Goal: Task Accomplishment & Management: Complete application form

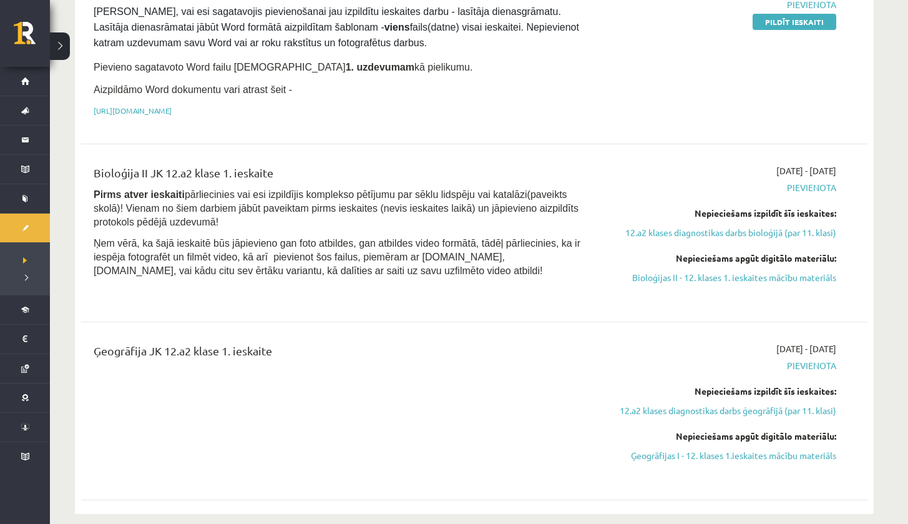
scroll to position [403, 0]
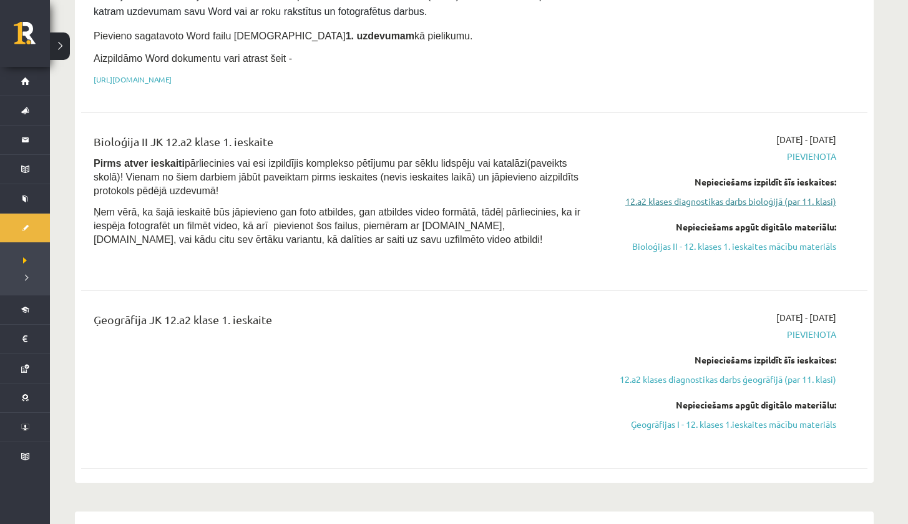
click at [732, 200] on link "12.a2 klases diagnostikas darbs bioloģijā (par 11. klasi)" at bounding box center [718, 201] width 235 height 13
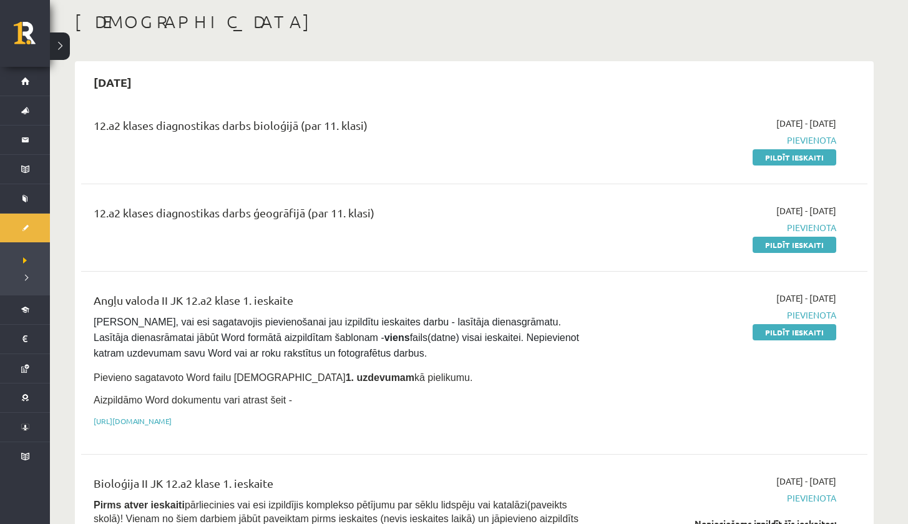
scroll to position [72, 0]
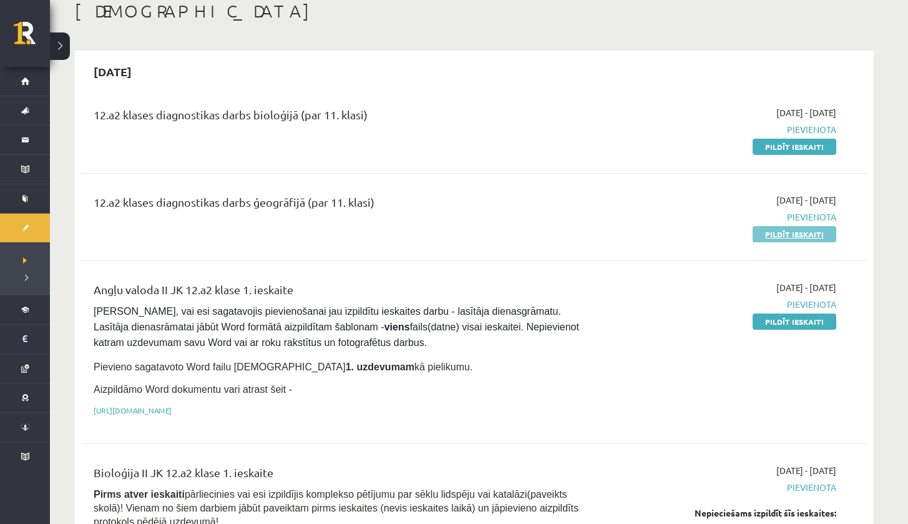
click at [769, 233] on link "Pildīt ieskaiti" at bounding box center [795, 234] width 84 height 16
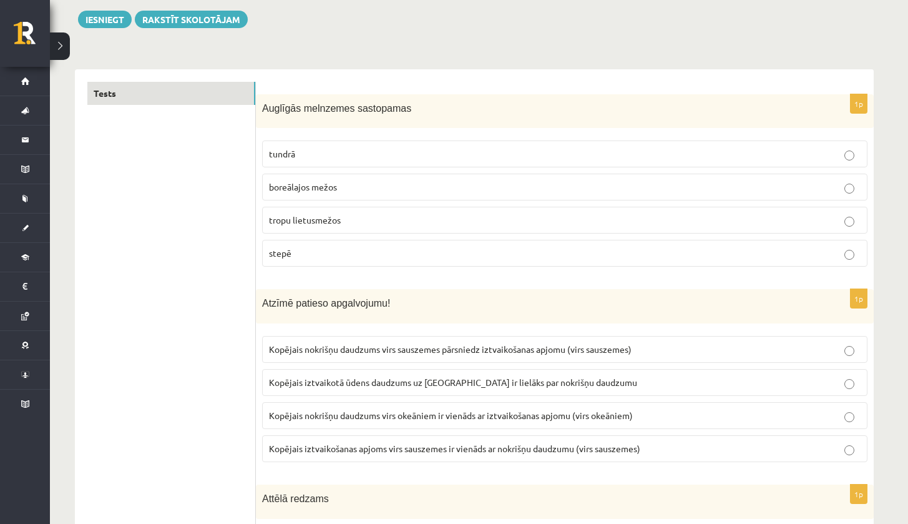
scroll to position [150, 0]
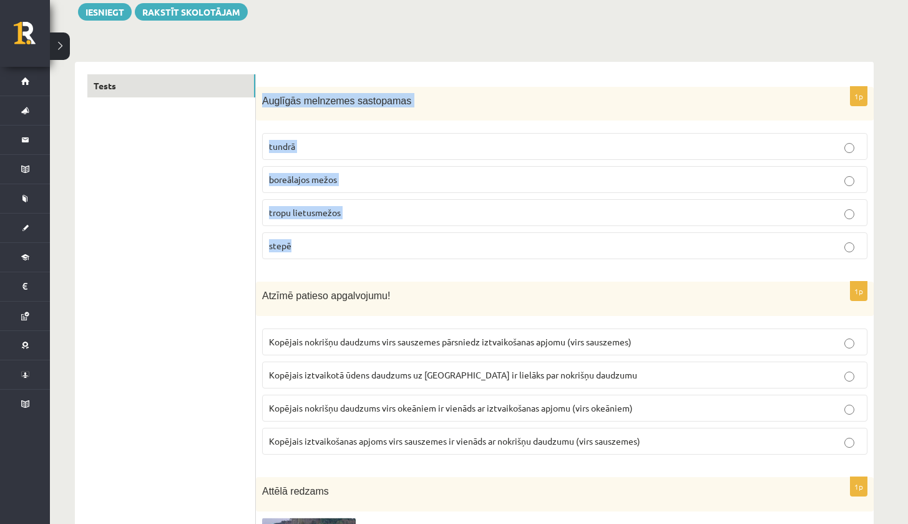
drag, startPoint x: 263, startPoint y: 98, endPoint x: 303, endPoint y: 250, distance: 157.0
click at [303, 250] on div "1p Auglīgās melnzemes sastopamas tundrā boreālajos mežos tropu lietusmežos stepē" at bounding box center [565, 178] width 618 height 183
copy div "Auglīgās melnzemes sastopamas tundrā boreālajos mežos tropu lietusmežos stepē"
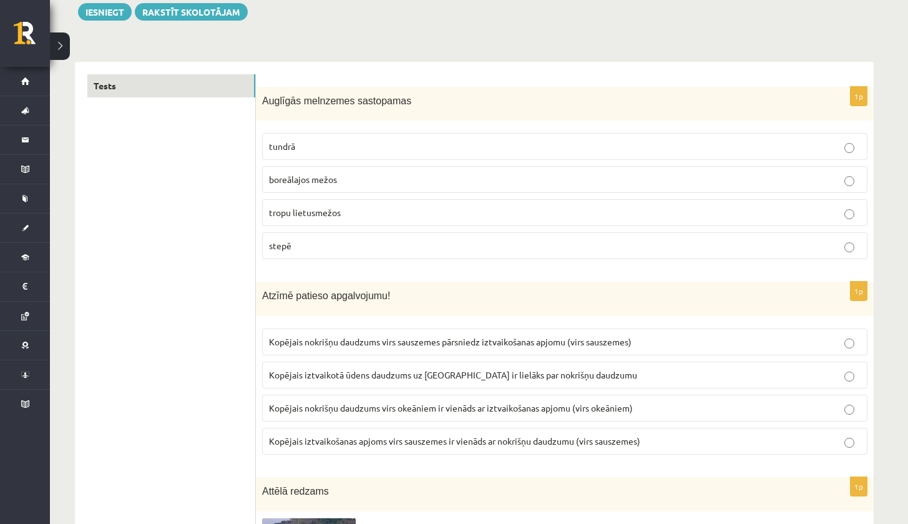
click at [323, 243] on p "stepē" at bounding box center [565, 245] width 592 height 13
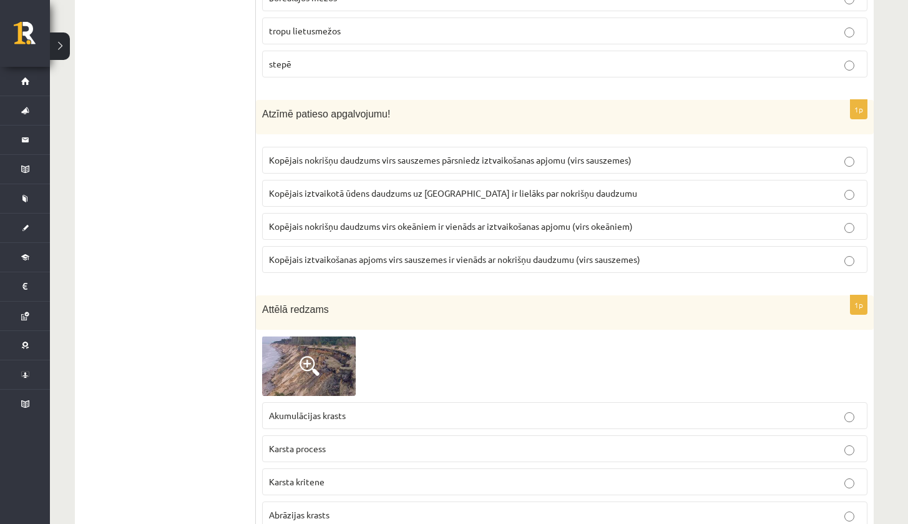
scroll to position [355, 0]
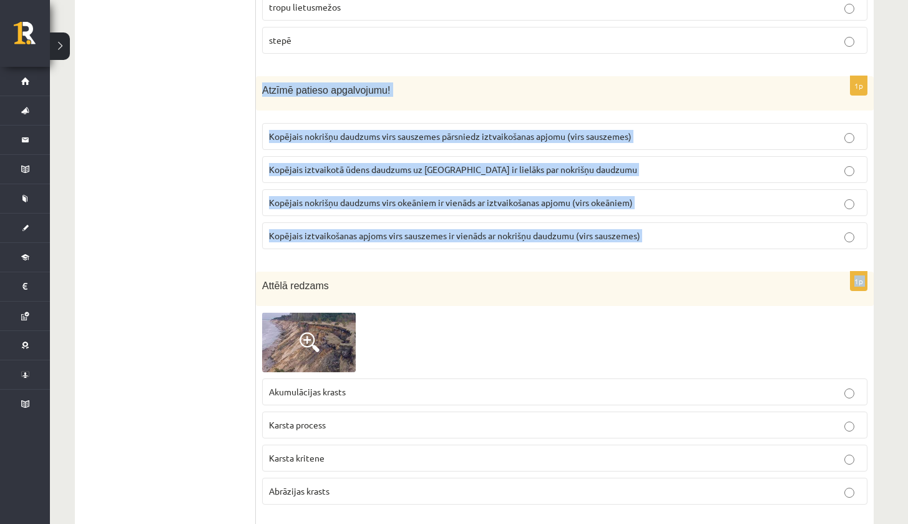
drag, startPoint x: 260, startPoint y: 83, endPoint x: 600, endPoint y: 266, distance: 387.0
copy form "Atzīmē patieso apgalvojumu! Kopējais nokrišņu daudzums virs sauszemes pārsniedz…"
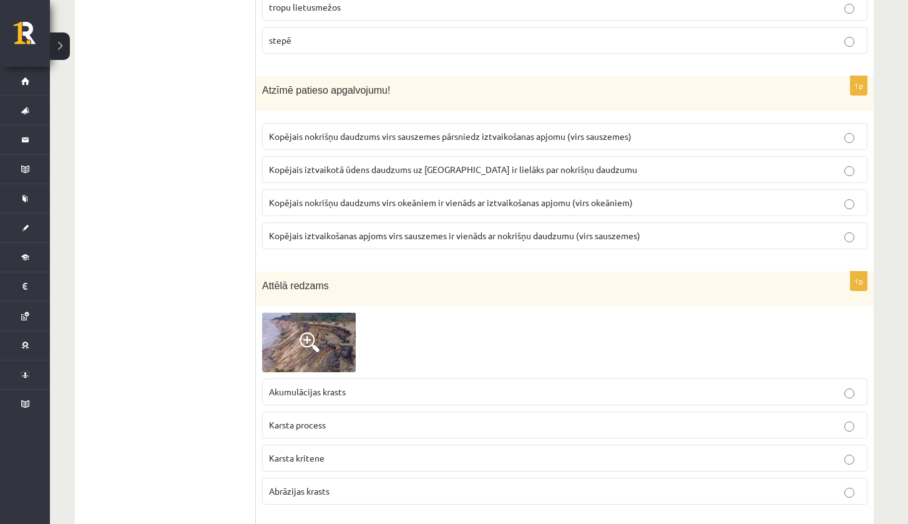
click at [431, 139] on span "Kopējais nokrišņu daudzums virs sauszemes pārsniedz iztvaikošanas apjomu (virs …" at bounding box center [450, 135] width 363 height 11
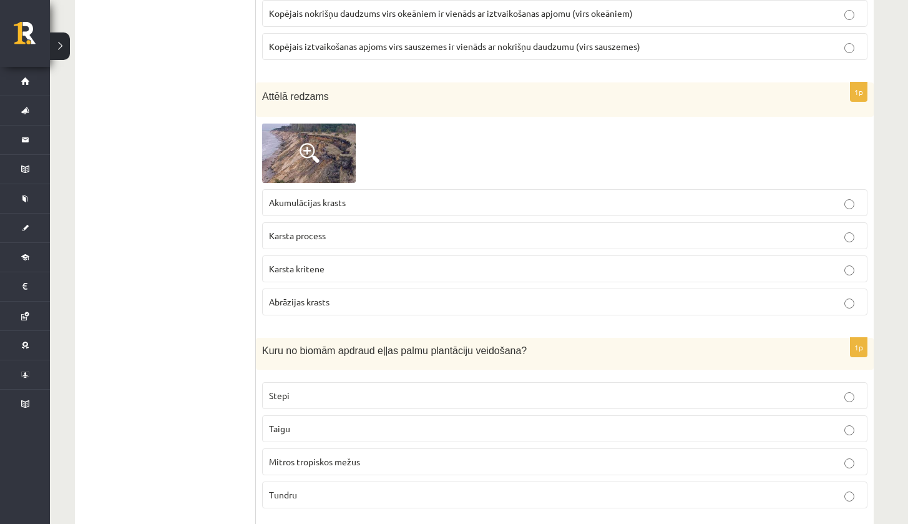
scroll to position [568, 0]
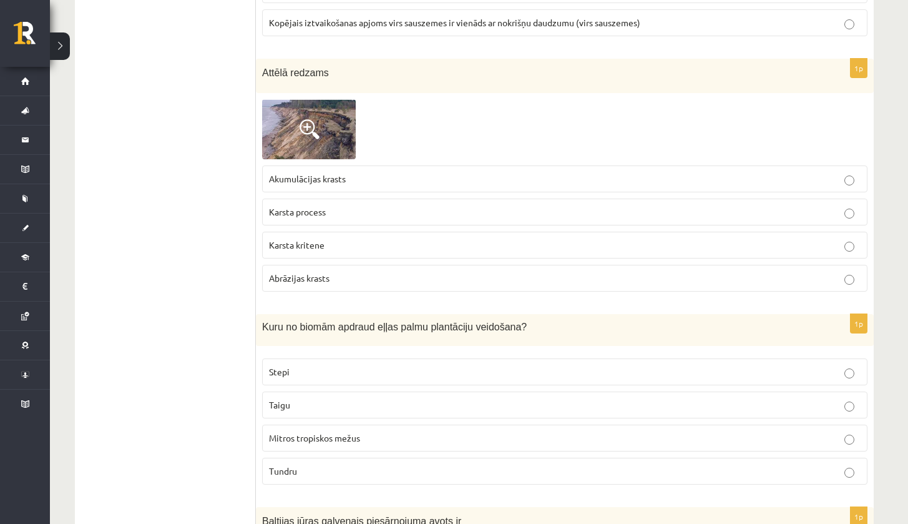
click at [307, 128] on span at bounding box center [310, 129] width 20 height 20
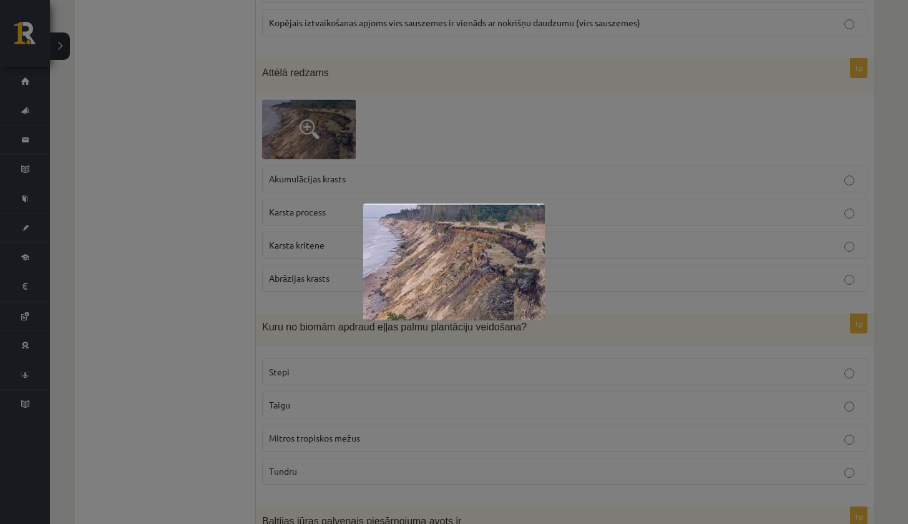
click at [412, 80] on div at bounding box center [454, 262] width 908 height 524
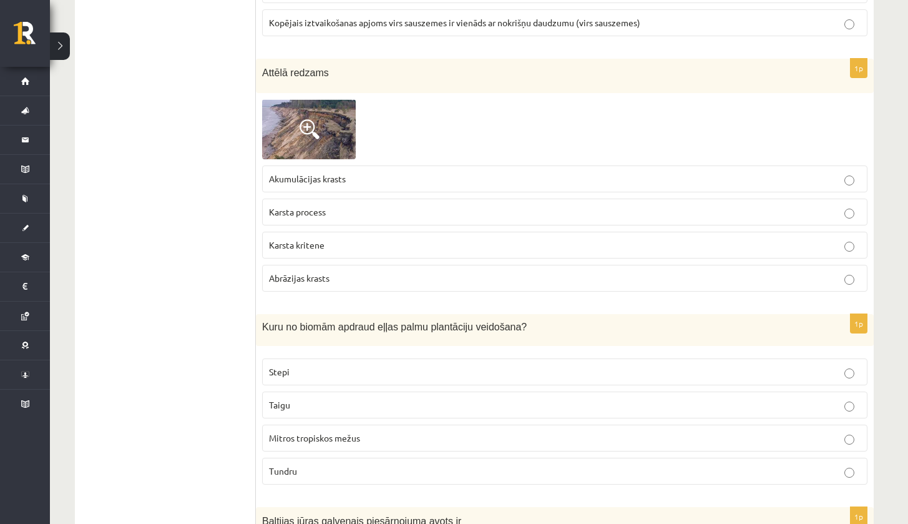
click at [328, 243] on p "Karsta kritene" at bounding box center [565, 244] width 592 height 13
click at [313, 145] on img at bounding box center [309, 129] width 94 height 60
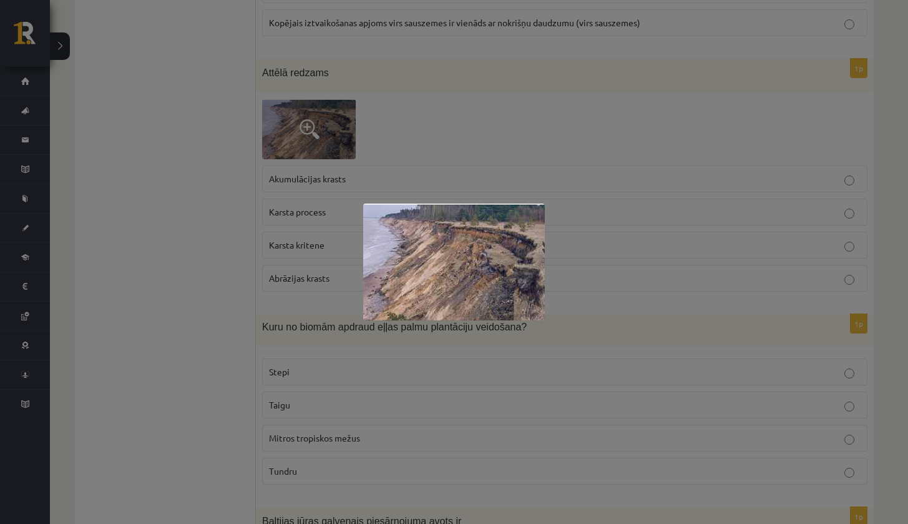
click at [401, 146] on div at bounding box center [454, 262] width 908 height 524
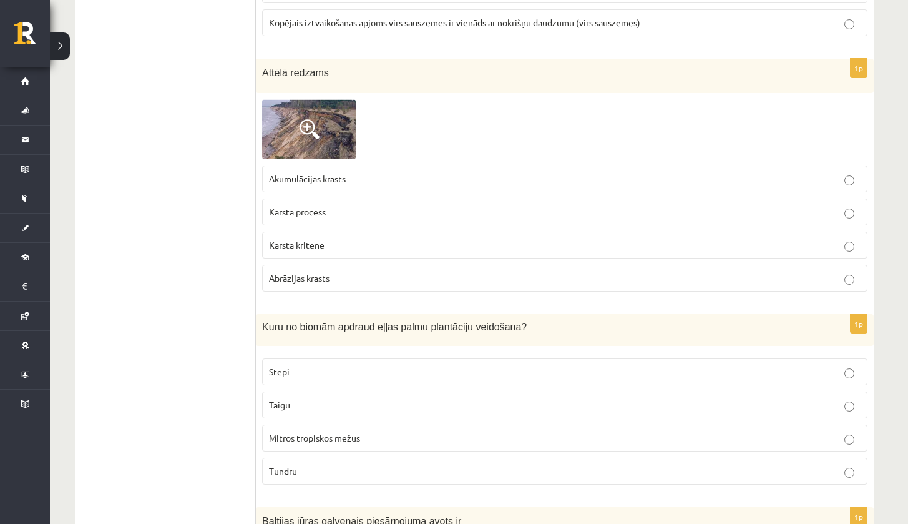
click at [352, 206] on p "Karsta process" at bounding box center [565, 211] width 592 height 13
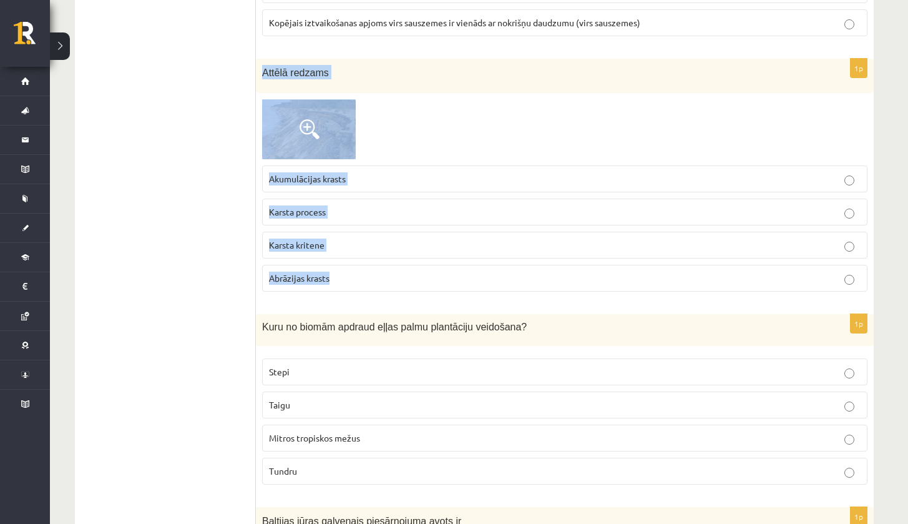
drag, startPoint x: 262, startPoint y: 71, endPoint x: 366, endPoint y: 286, distance: 239.5
click at [368, 286] on div "1p Attēlā redzams Akumulācijas krasts Karsta process Karsta kritene Abrāzijas k…" at bounding box center [565, 180] width 618 height 243
copy div "Attēlā redzams Akumulācijas krasts Karsta process Karsta kritene Abrāzijas kras…"
click at [318, 106] on img at bounding box center [309, 129] width 94 height 60
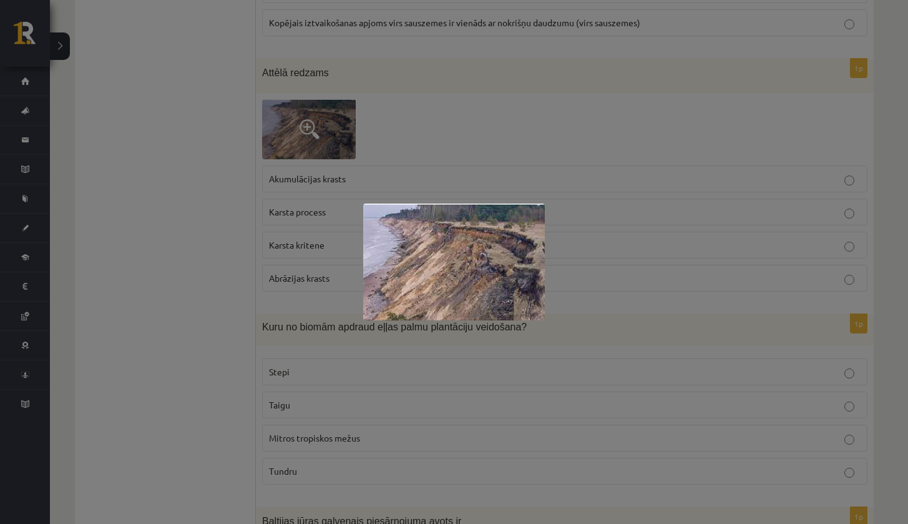
click at [356, 175] on div at bounding box center [454, 262] width 908 height 524
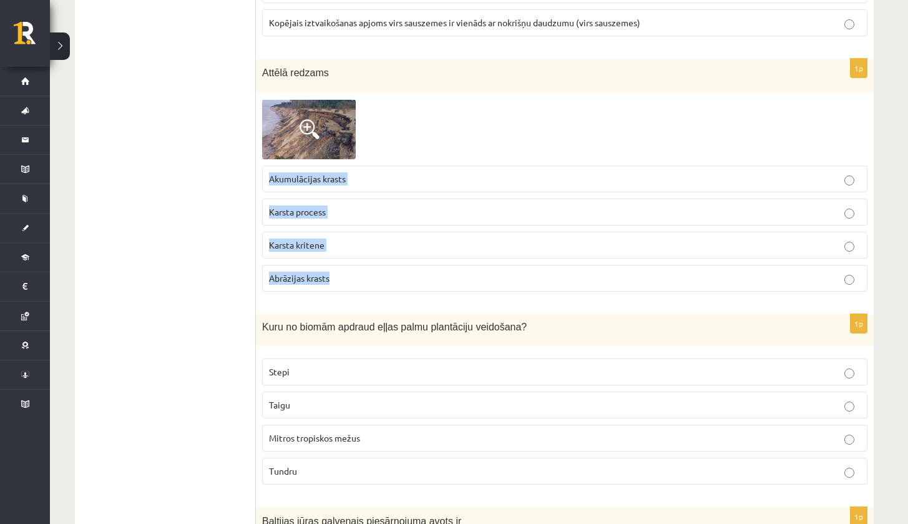
drag, startPoint x: 268, startPoint y: 172, endPoint x: 374, endPoint y: 297, distance: 163.4
click at [374, 297] on div "1p Attēlā redzams Akumulācijas krasts Karsta process Karsta kritene Abrāzijas k…" at bounding box center [565, 180] width 618 height 243
copy fieldset "Akumulācijas krasts Karsta process Karsta kritene Abrāzijas krasts"
click at [306, 270] on label "Abrāzijas krasts" at bounding box center [564, 278] width 605 height 27
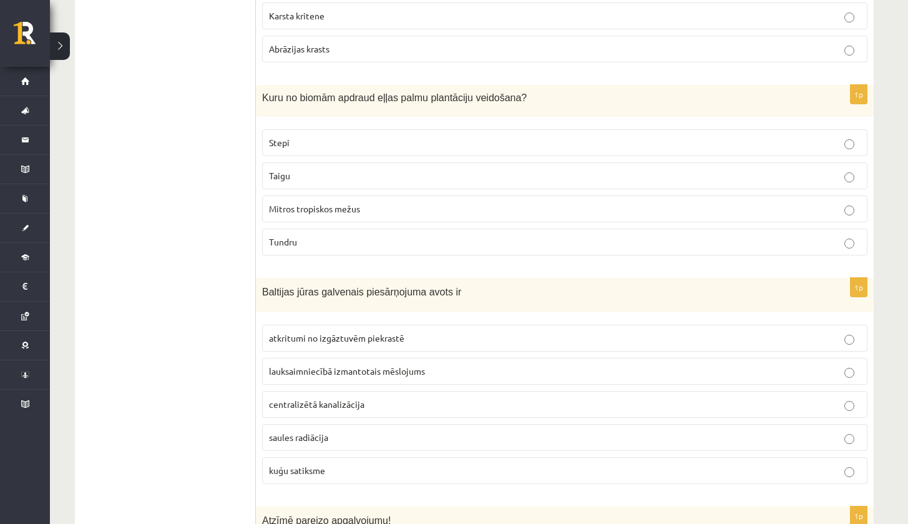
scroll to position [805, 0]
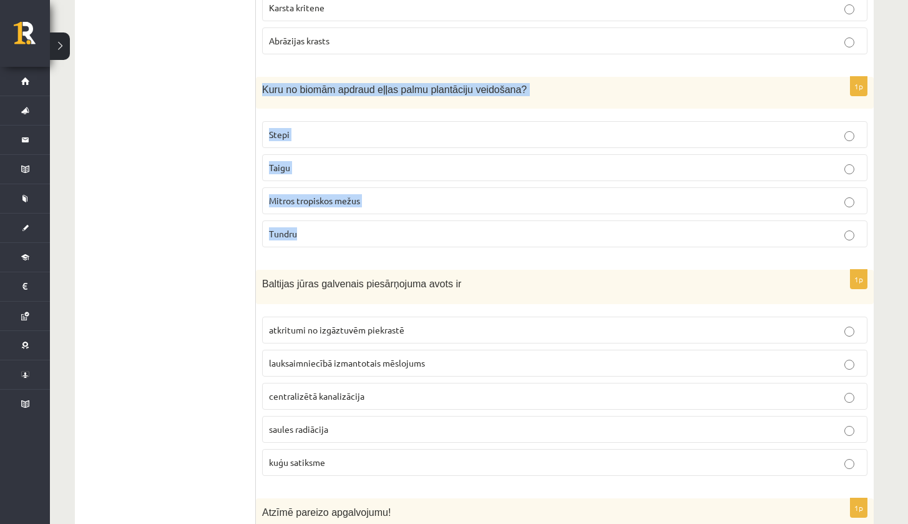
drag, startPoint x: 261, startPoint y: 88, endPoint x: 349, endPoint y: 240, distance: 175.5
click at [350, 240] on div "1p Kuru no biomām apdraud eļļas palmu plantāciju veidošana? Stepi Taigu Mitros …" at bounding box center [565, 167] width 618 height 180
copy div "Kuru no biomām apdraud eļļas palmu plantāciju veidošana? Stepi Taigu Mitros tro…"
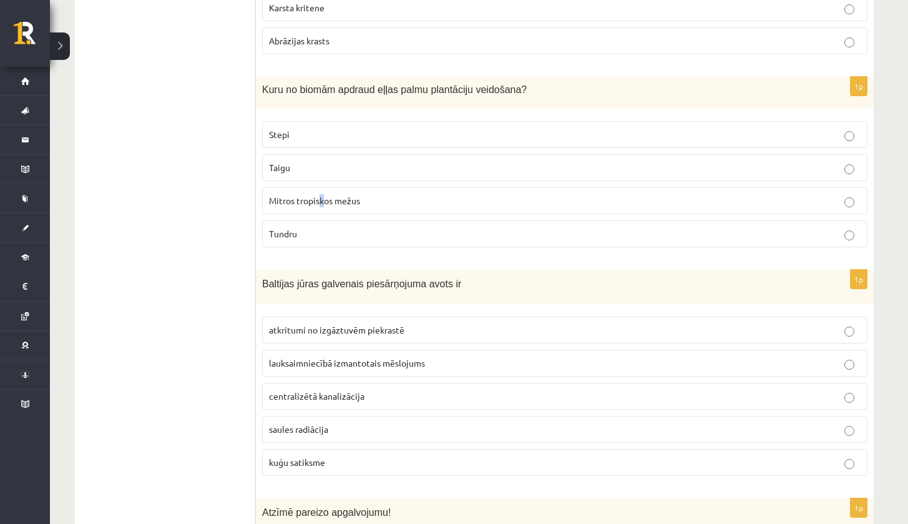
click at [323, 199] on span "Mitros tropiskos mežus" at bounding box center [314, 200] width 91 height 11
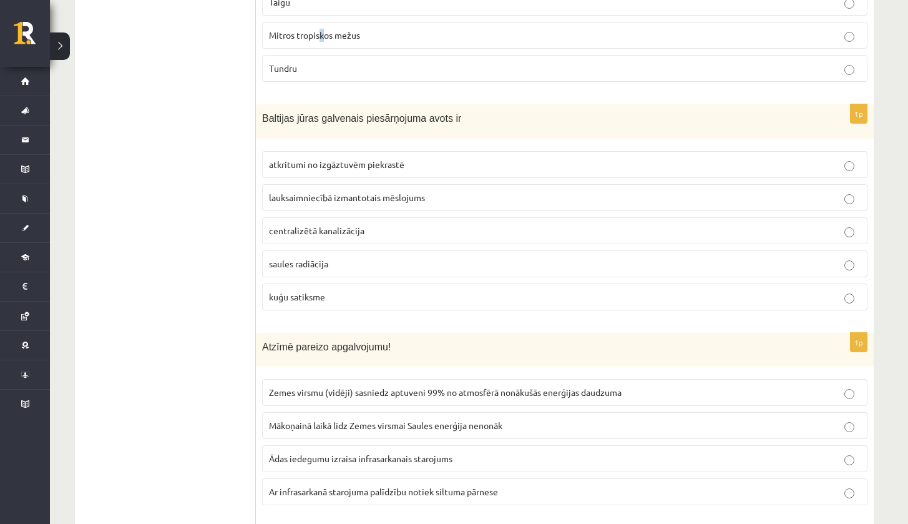
scroll to position [978, 0]
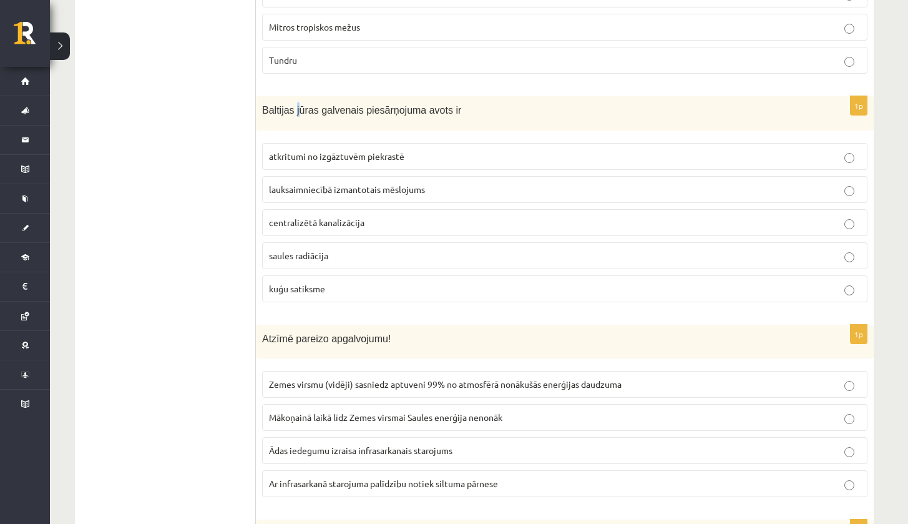
click at [298, 107] on span "Baltijas jūras galvenais piesārņojuma avots ir" at bounding box center [361, 110] width 199 height 11
click at [306, 283] on span "kuģu satiksme" at bounding box center [297, 288] width 56 height 11
click at [316, 190] on span "lauksaimniecībā izmantotais mēslojums" at bounding box center [347, 188] width 156 height 11
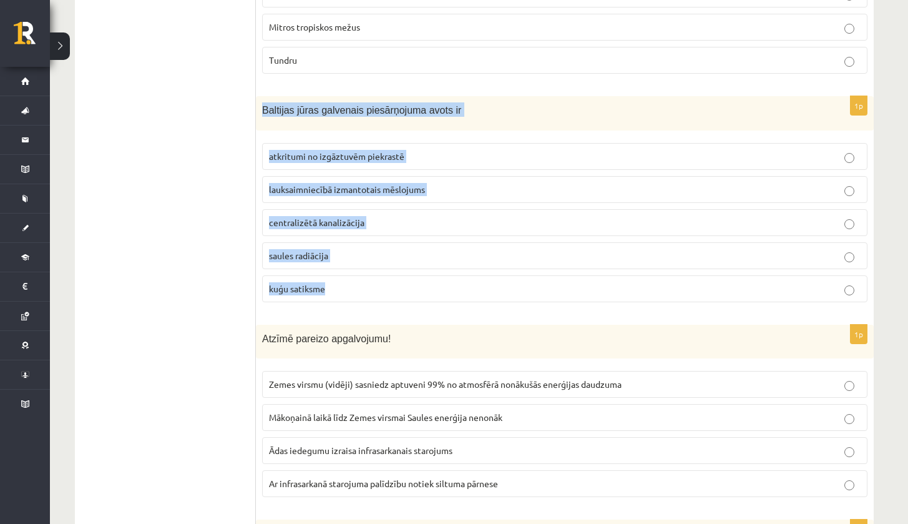
drag, startPoint x: 256, startPoint y: 102, endPoint x: 373, endPoint y: 293, distance: 224.1
click at [373, 293] on div "1p Baltijas jūras galvenais piesārņojuma avots ir atkritumi no izgāztuvēm piekr…" at bounding box center [565, 204] width 618 height 216
copy div "Baltijas jūras galvenais piesārņojuma avots ir atkritumi no izgāztuvēm piekrast…"
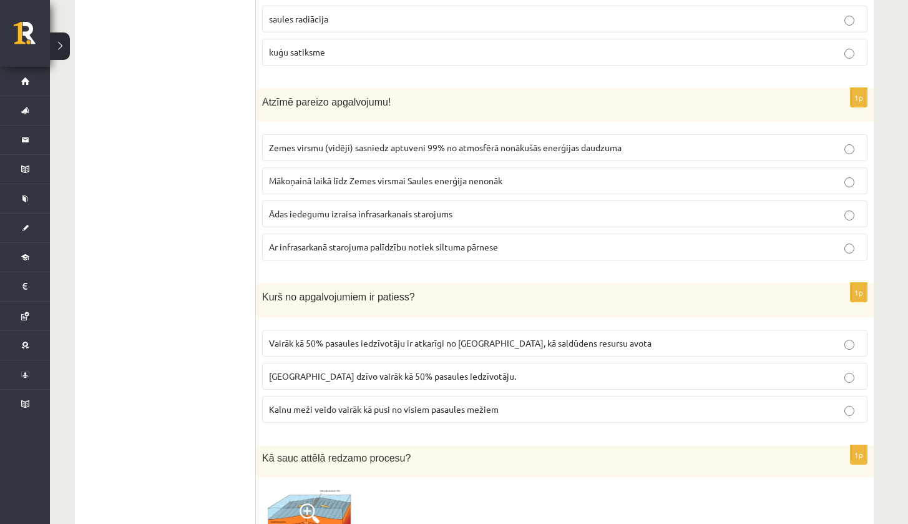
scroll to position [1223, 0]
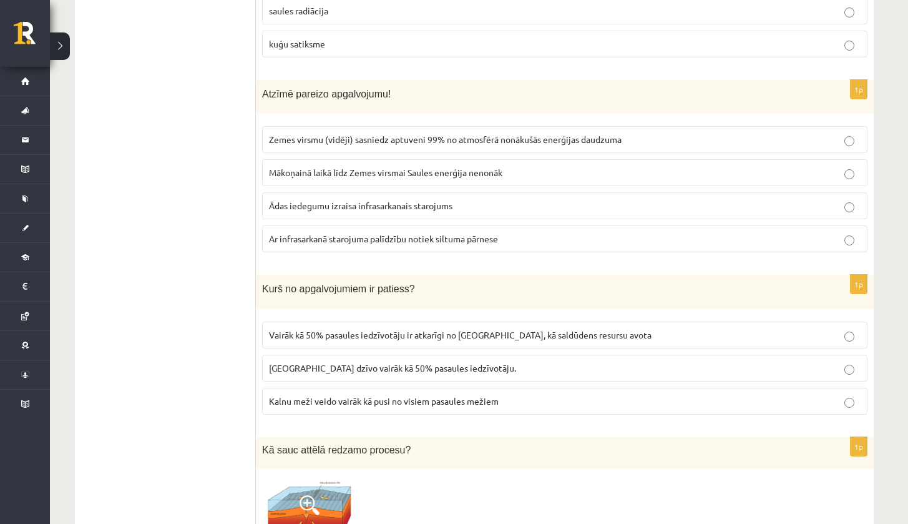
click at [329, 143] on p "Zemes virsmu (vidēji) sasniedz aptuveni 99% no atmosfērā nonākušās enerģijas da…" at bounding box center [565, 139] width 592 height 13
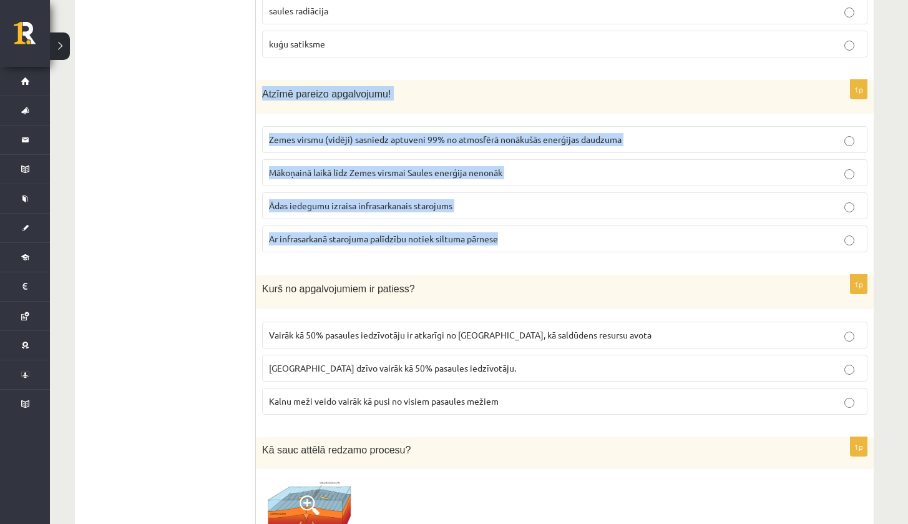
drag, startPoint x: 261, startPoint y: 90, endPoint x: 572, endPoint y: 235, distance: 343.1
click at [572, 235] on div "1p Atzīmē pareizo apgalvojumu! Zemes virsmu (vidēji) sasniedz aptuveni 99% no a…" at bounding box center [565, 171] width 618 height 183
copy div "Atzīmē pareizo apgalvojumu! Zemes virsmu (vidēji) sasniedz aptuveni 99% no atmo…"
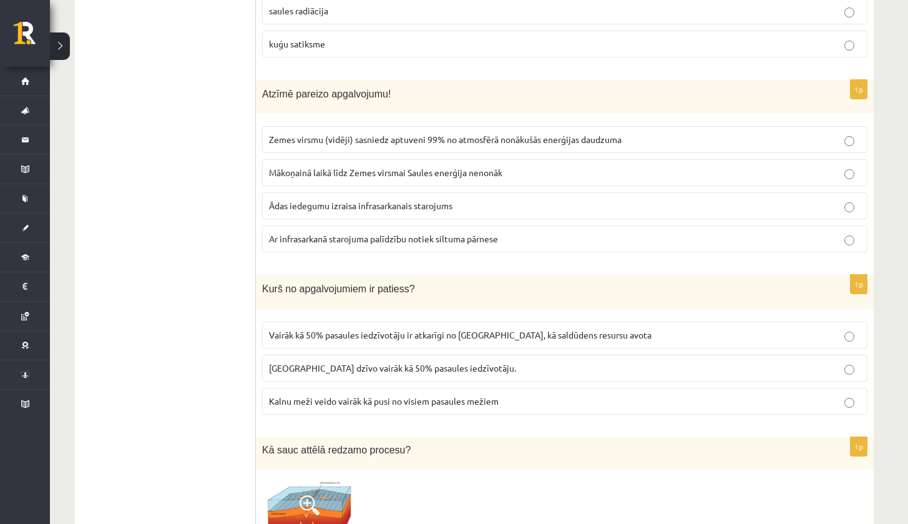
drag, startPoint x: 577, startPoint y: 346, endPoint x: 560, endPoint y: 228, distance: 119.1
click at [575, 346] on fieldset "Vairāk kā 50% pasaules iedzīvotāju ir atkarīgi no kalniem, kā saldūdens resursu…" at bounding box center [564, 366] width 605 height 103
click at [559, 227] on label "Ar infrasarkanā starojuma palīdzību notiek siltuma pārnese" at bounding box center [564, 238] width 605 height 27
click at [569, 175] on p "Mākoņainā laikā līdz Zemes virsmai Saules enerģija nenonāk" at bounding box center [565, 172] width 592 height 13
click at [438, 236] on span "Ar infrasarkanā starojuma palīdzību notiek siltuma pārnese" at bounding box center [383, 238] width 229 height 11
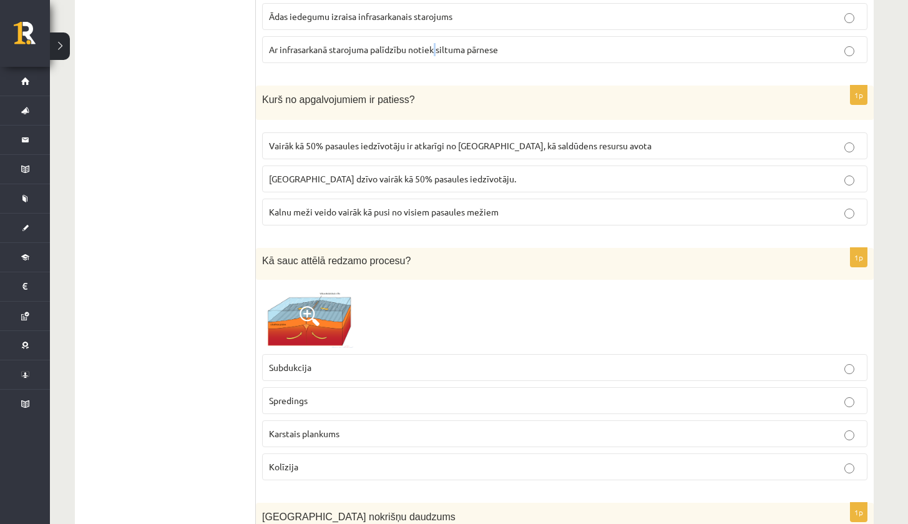
scroll to position [1420, 0]
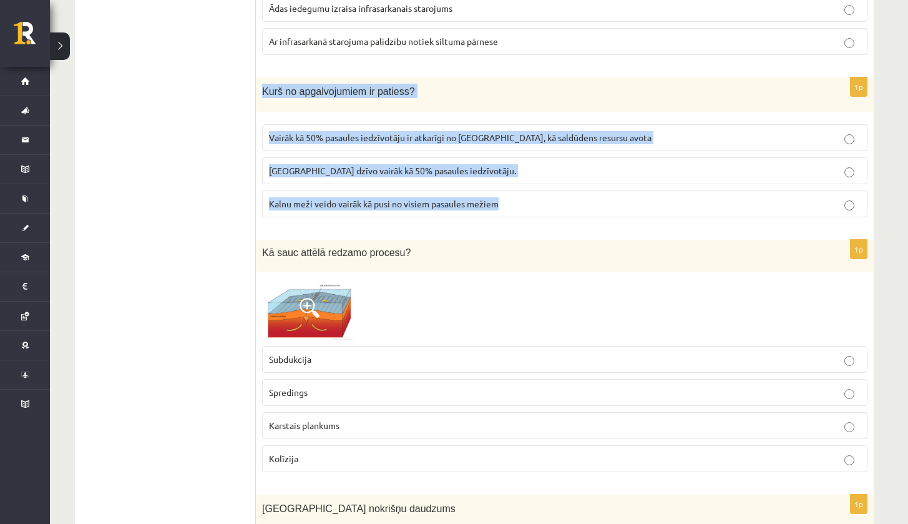
drag, startPoint x: 261, startPoint y: 87, endPoint x: 536, endPoint y: 214, distance: 302.6
click at [536, 214] on div "1p Kurš no apgalvojumiem ir patiess? Vairāk kā 50% pasaules iedzīvotāju ir atka…" at bounding box center [565, 152] width 618 height 150
copy div "Kurš no apgalvojumiem ir patiess? Vairāk kā 50% pasaules iedzīvotāju ir atkarīg…"
click at [352, 132] on span "Vairāk kā 50% pasaules iedzīvotāju ir atkarīgi no kalniem, kā saldūdens resursu…" at bounding box center [460, 137] width 383 height 11
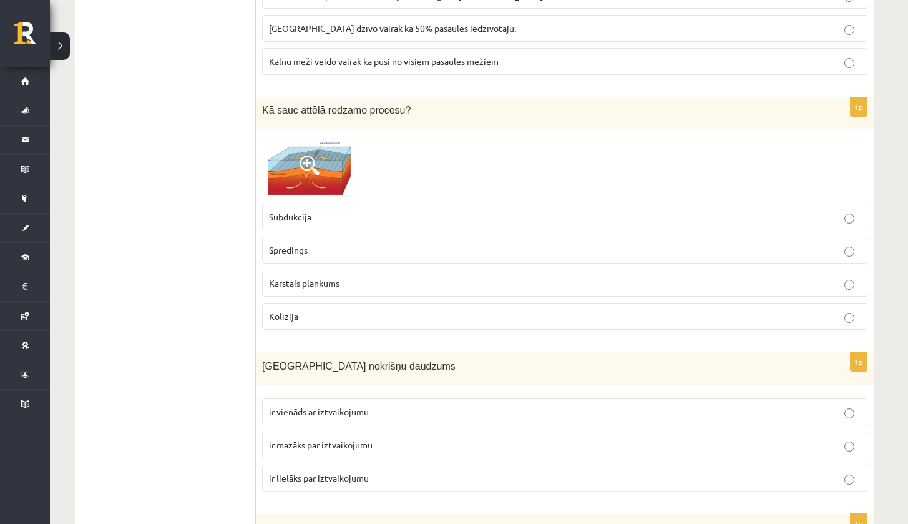
scroll to position [1570, 0]
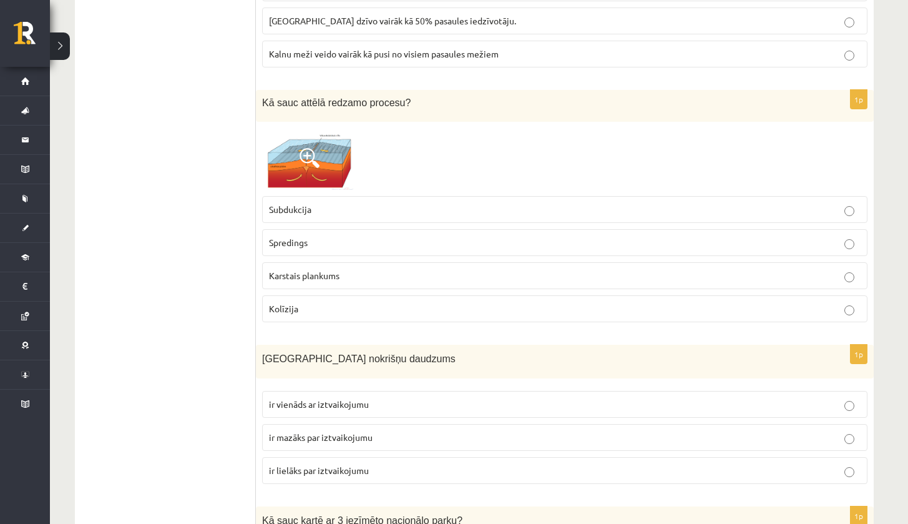
click at [311, 148] on span at bounding box center [310, 158] width 20 height 20
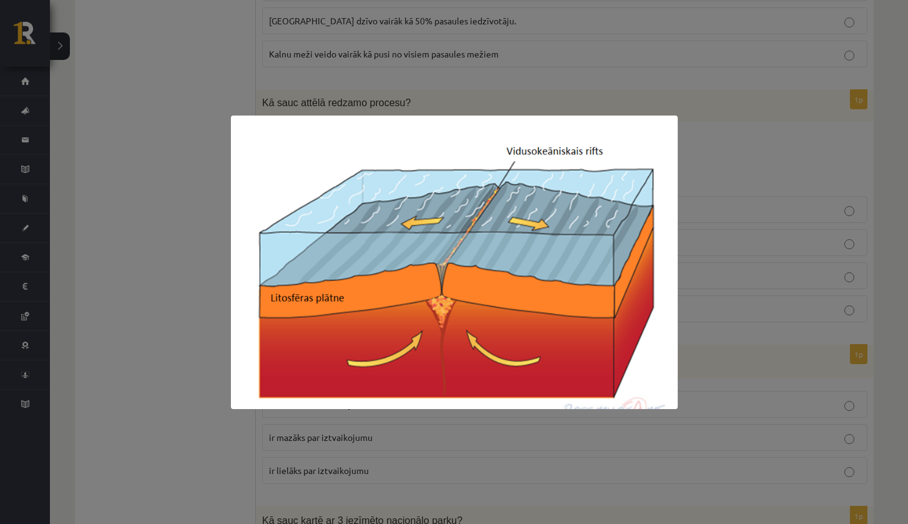
click at [200, 225] on div at bounding box center [454, 262] width 908 height 524
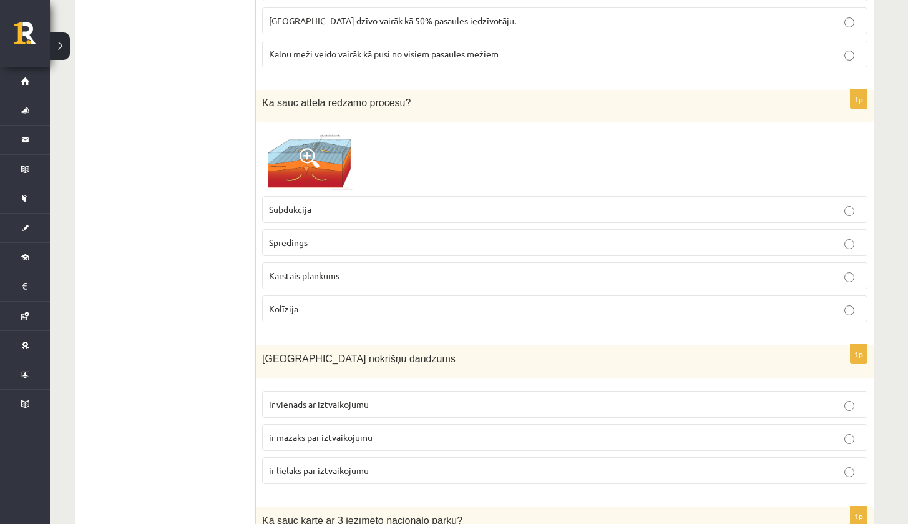
click at [334, 236] on p "Spredings" at bounding box center [565, 242] width 592 height 13
click at [319, 151] on span at bounding box center [310, 158] width 20 height 20
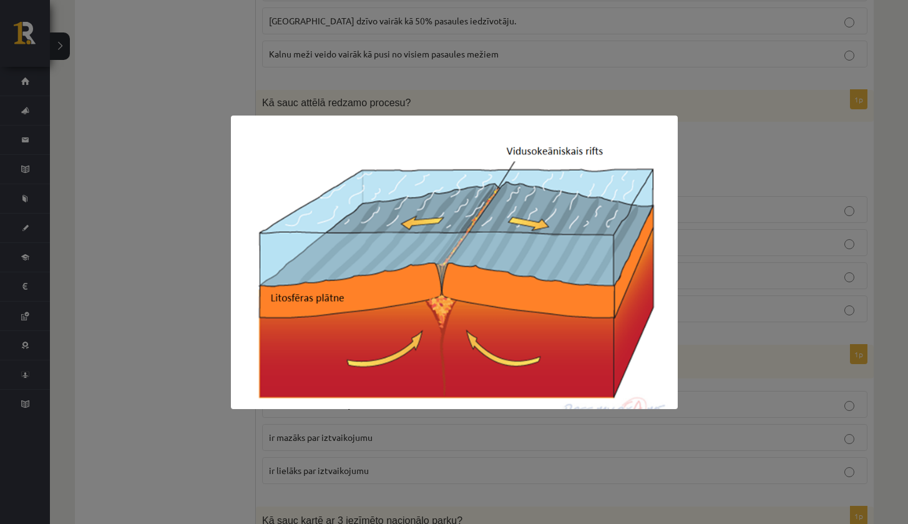
click at [195, 226] on div at bounding box center [454, 262] width 908 height 524
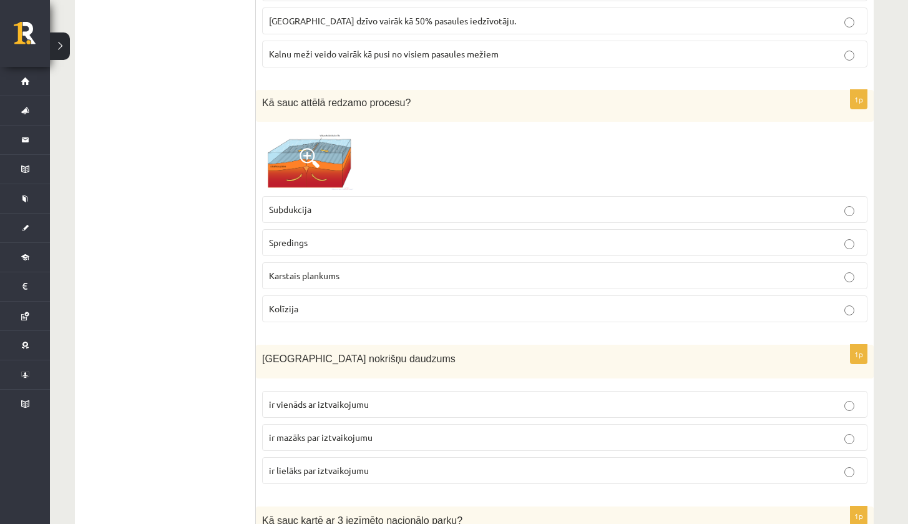
click at [298, 165] on img at bounding box center [309, 158] width 94 height 61
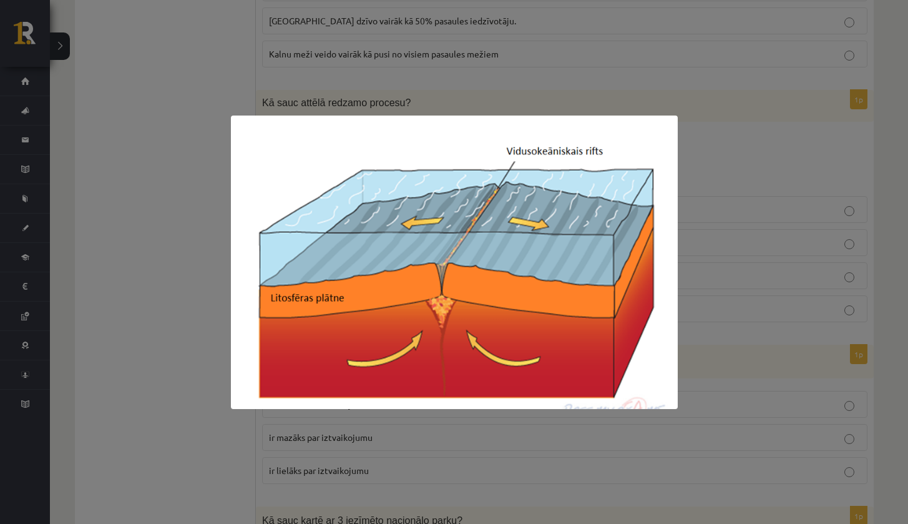
click at [197, 143] on div at bounding box center [454, 262] width 908 height 524
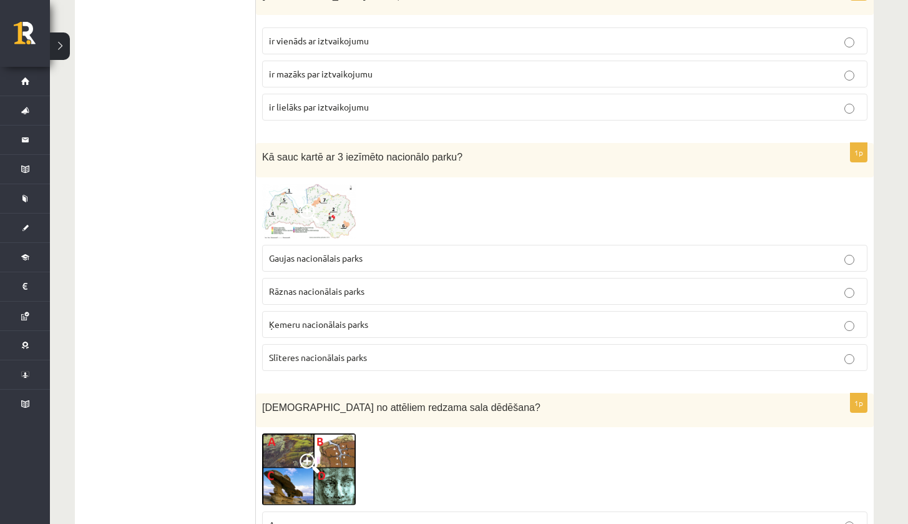
scroll to position [1838, 0]
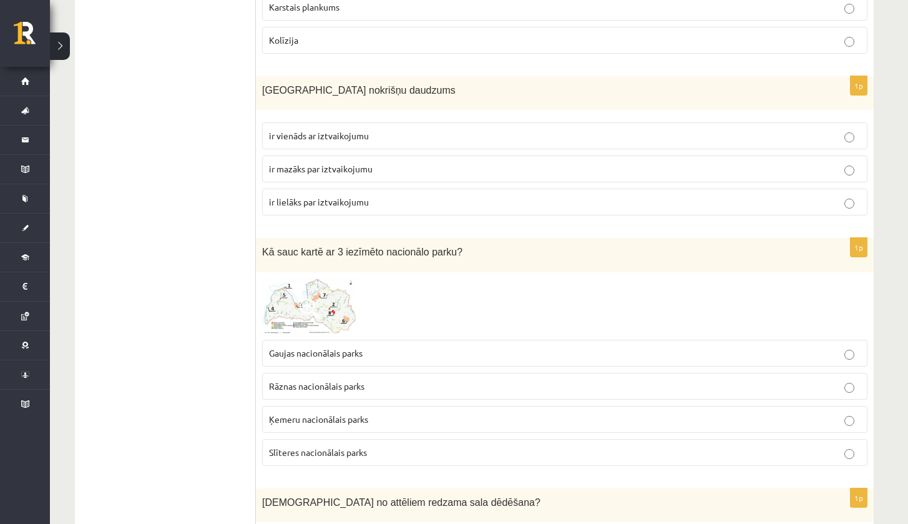
click at [361, 202] on span "ir lielāks par iztvaikojumu" at bounding box center [319, 201] width 100 height 11
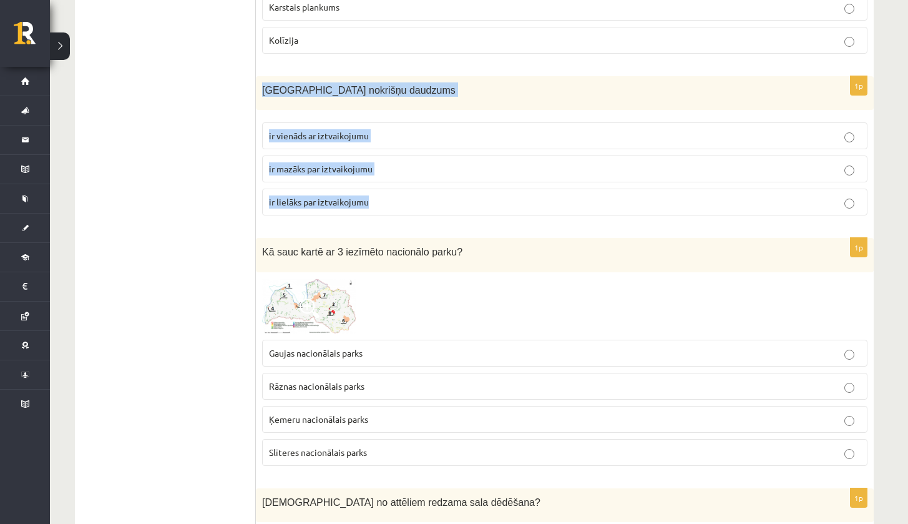
drag, startPoint x: 260, startPoint y: 82, endPoint x: 380, endPoint y: 214, distance: 178.4
click at [386, 210] on div "1p Latvijā nokrišņu daudzums ir vienāds ar iztvaikojumu ir mazāks par iztvaikoj…" at bounding box center [565, 151] width 618 height 150
copy div "Latvijā nokrišņu daudzums ir vienāds ar iztvaikojumu ir mazāks par iztvaikojumu…"
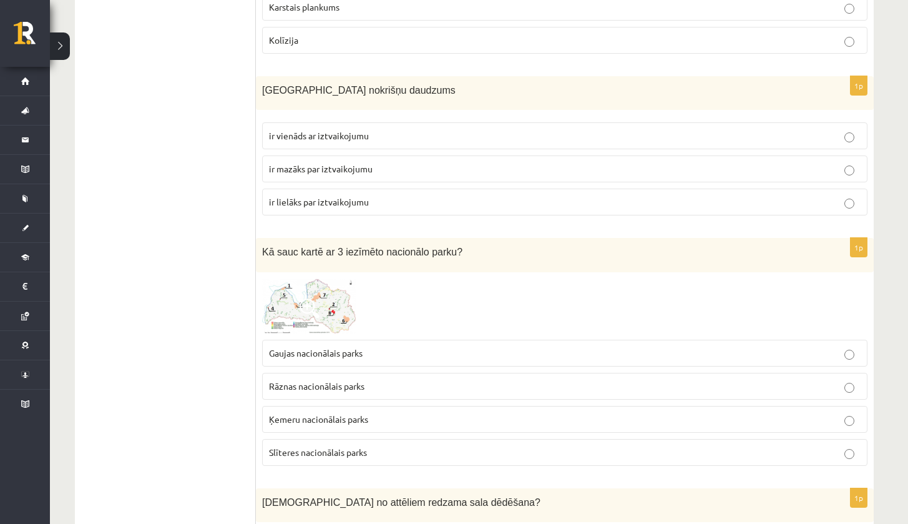
click at [320, 208] on label "ir lielāks par iztvaikojumu" at bounding box center [564, 201] width 605 height 27
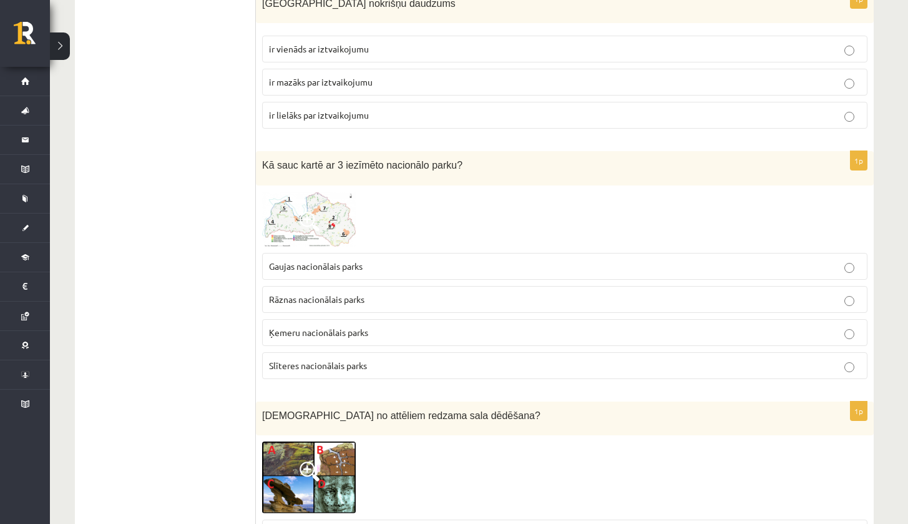
scroll to position [1949, 0]
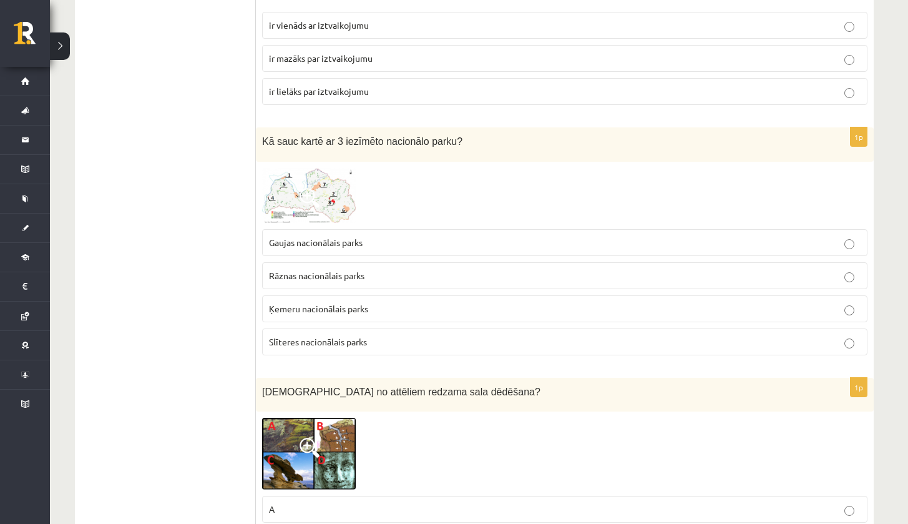
click at [287, 203] on img at bounding box center [309, 195] width 94 height 55
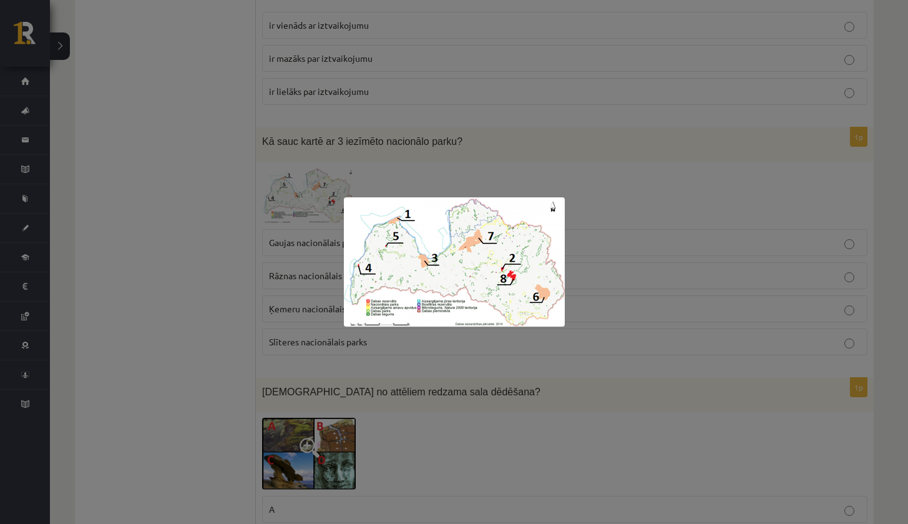
click at [603, 177] on div at bounding box center [454, 262] width 908 height 524
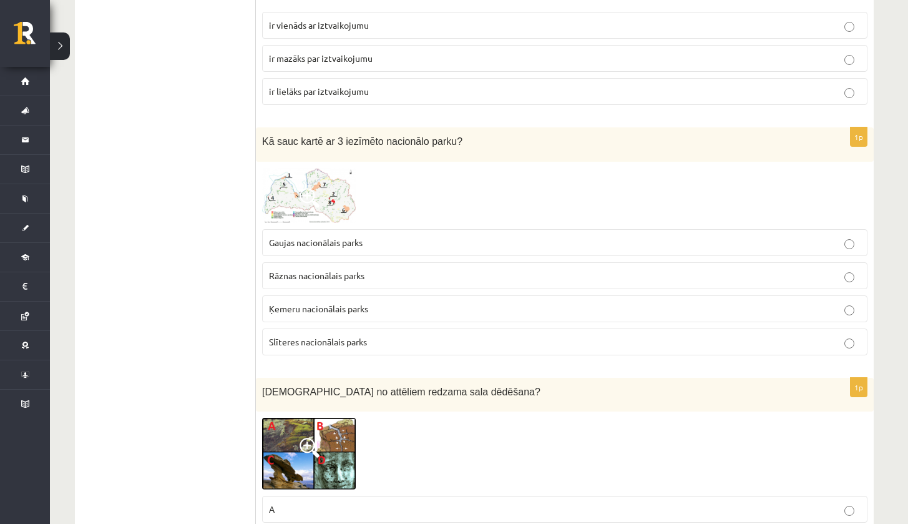
click at [401, 302] on p "Ķemeru nacionālais parks" at bounding box center [565, 308] width 592 height 13
drag, startPoint x: 257, startPoint y: 135, endPoint x: 295, endPoint y: 104, distance: 48.7
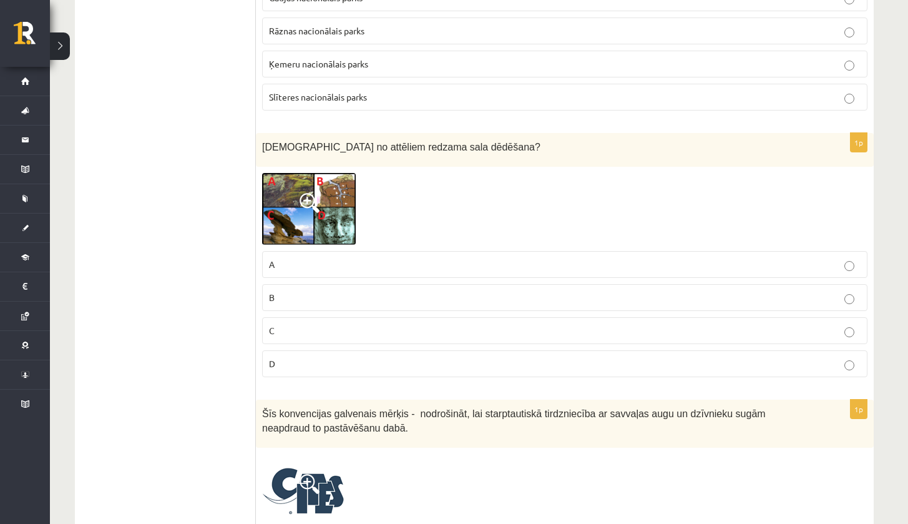
scroll to position [2059, 0]
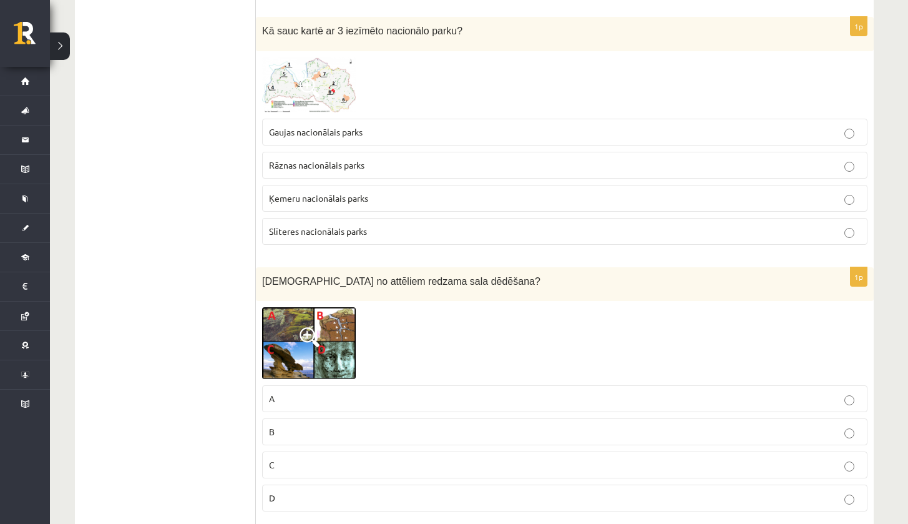
click at [310, 77] on span at bounding box center [310, 87] width 20 height 20
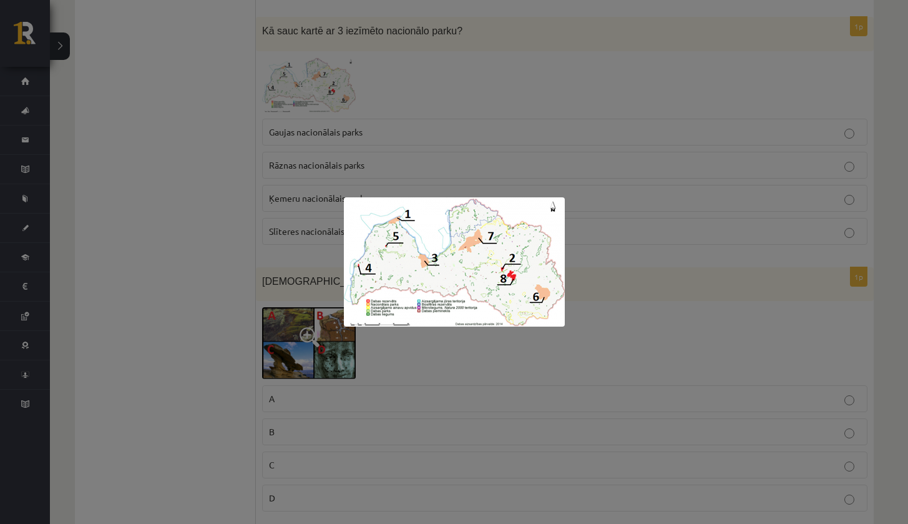
click at [462, 80] on div at bounding box center [454, 262] width 908 height 524
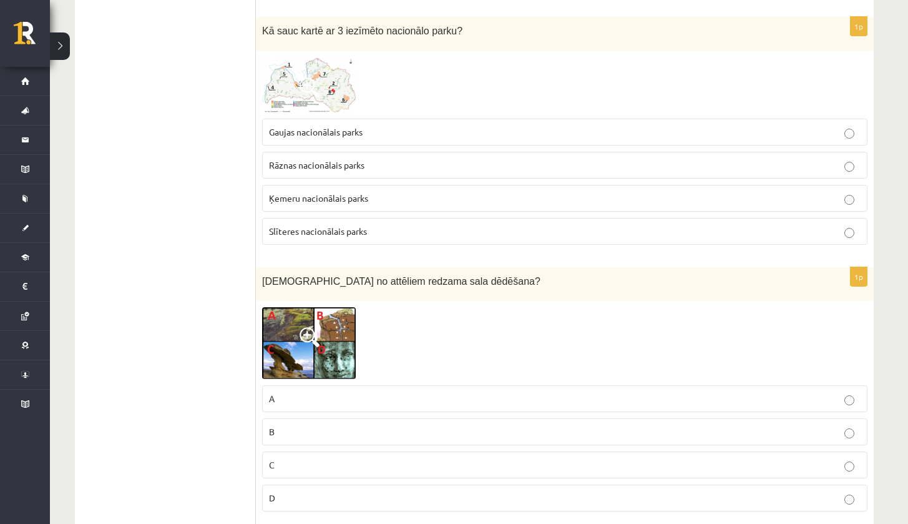
click at [365, 218] on label "Slīteres nacionālais parks" at bounding box center [564, 231] width 605 height 27
click at [810, 195] on p "Ķemeru nacionālais parks" at bounding box center [565, 198] width 592 height 13
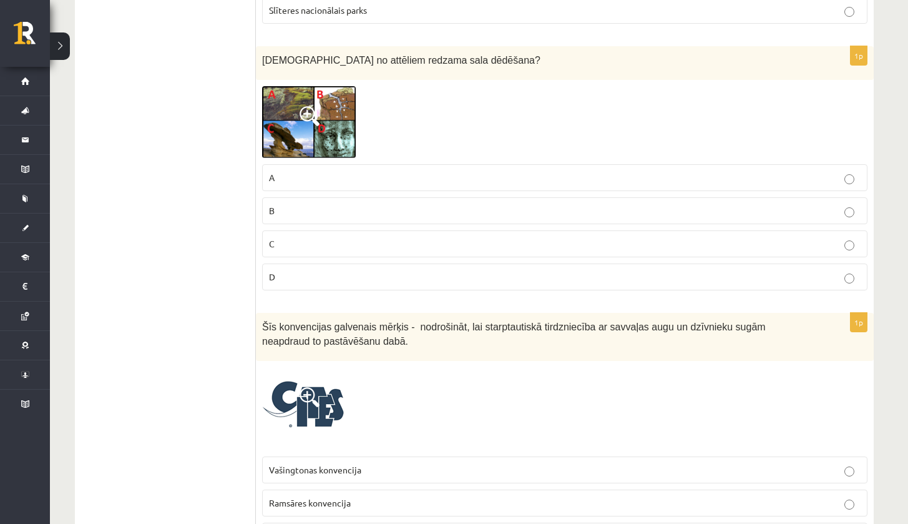
scroll to position [2256, 0]
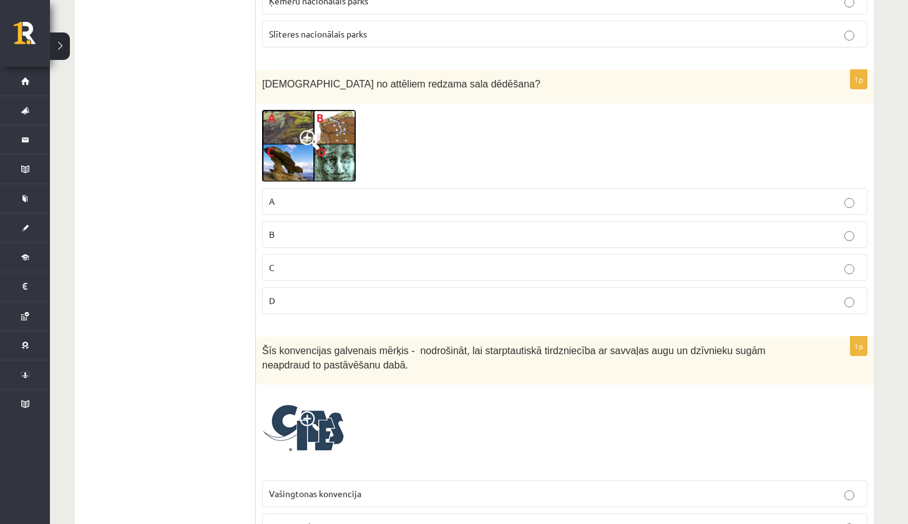
click at [285, 142] on img at bounding box center [309, 146] width 94 height 72
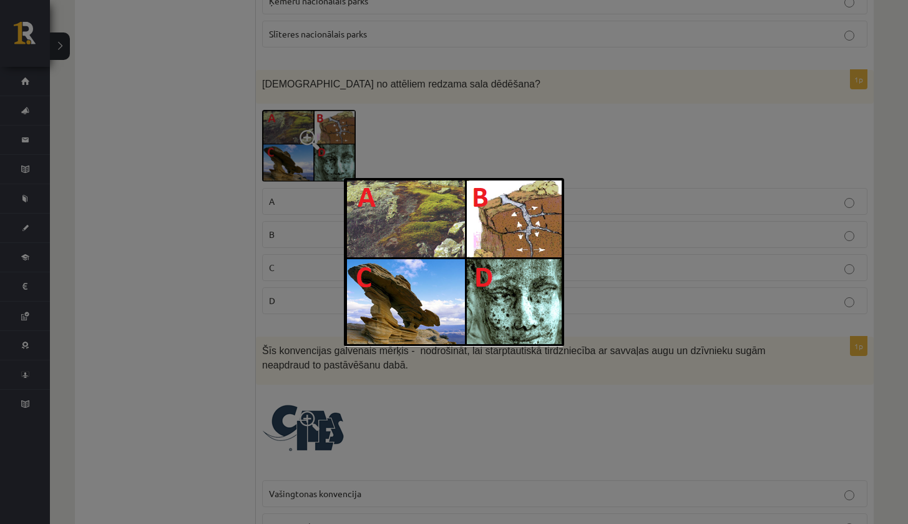
click at [192, 176] on div at bounding box center [454, 262] width 908 height 524
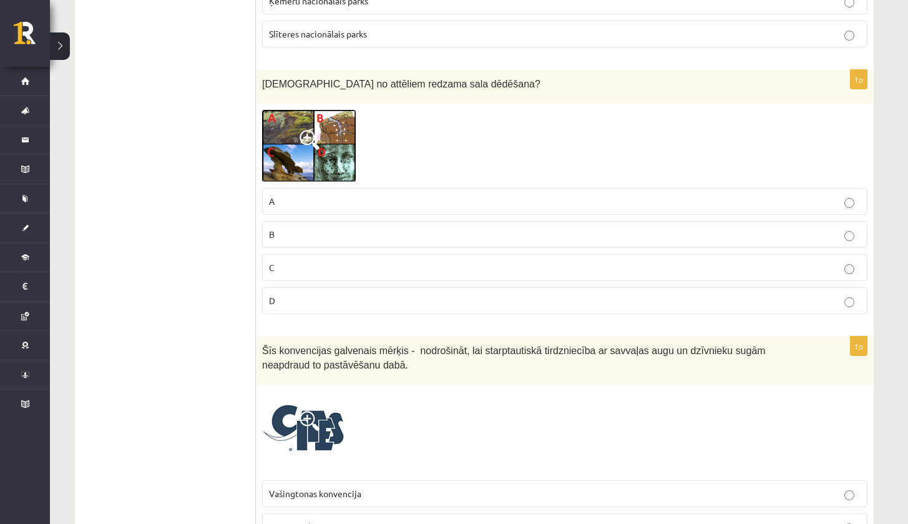
click at [319, 132] on span at bounding box center [310, 140] width 20 height 20
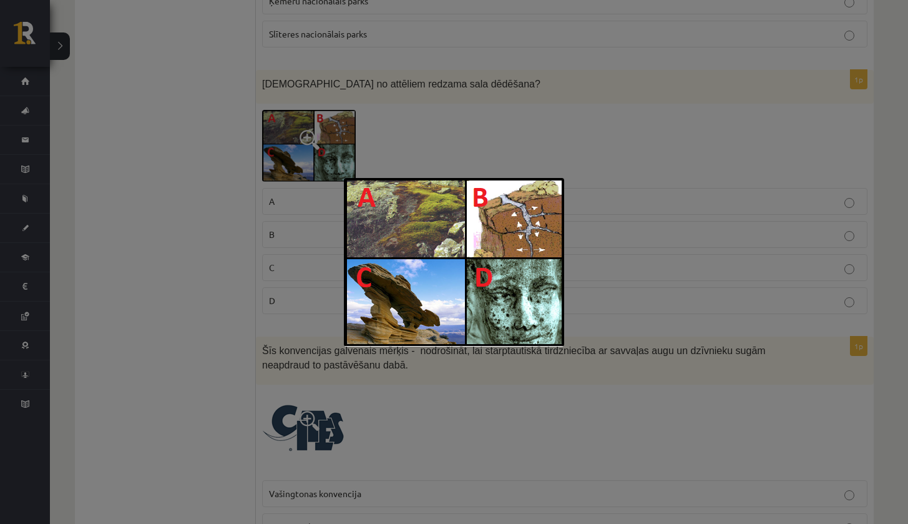
click at [114, 284] on div at bounding box center [454, 262] width 908 height 524
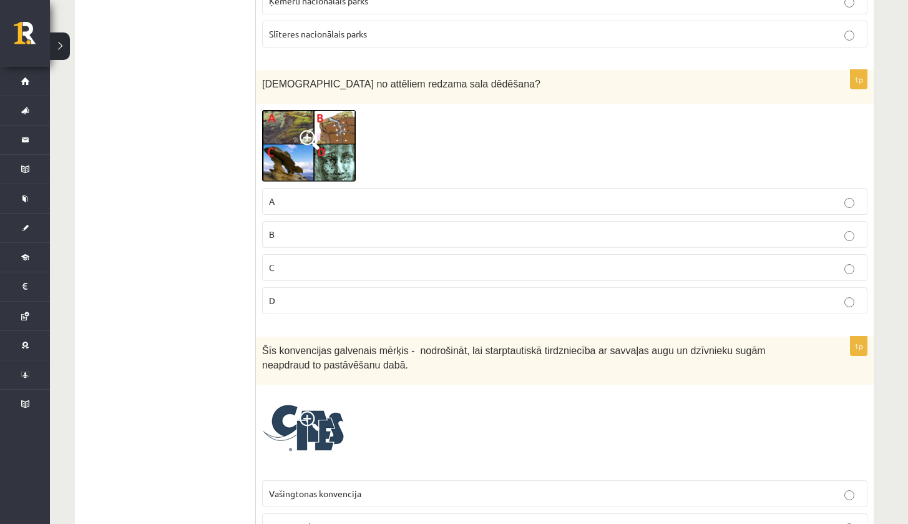
click at [310, 139] on span at bounding box center [310, 140] width 20 height 20
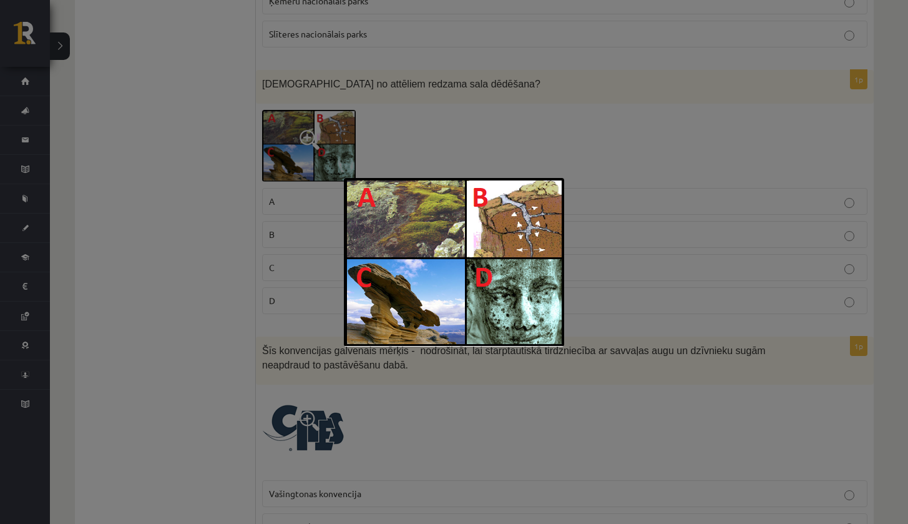
click at [110, 165] on div at bounding box center [454, 262] width 908 height 524
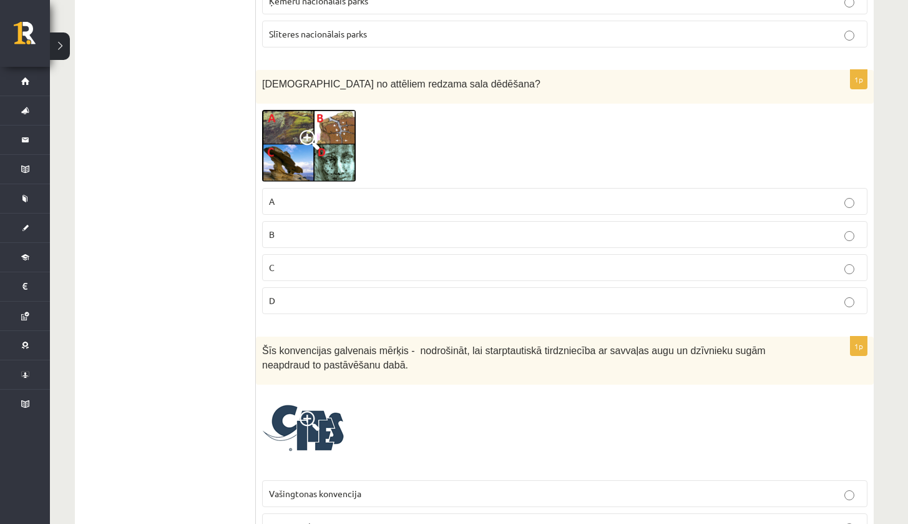
click at [289, 241] on label "B" at bounding box center [564, 234] width 605 height 27
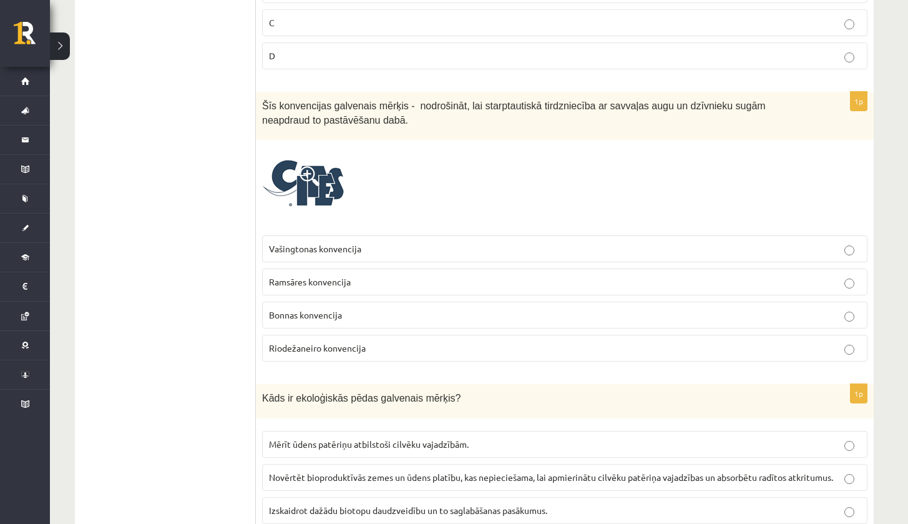
scroll to position [2470, 0]
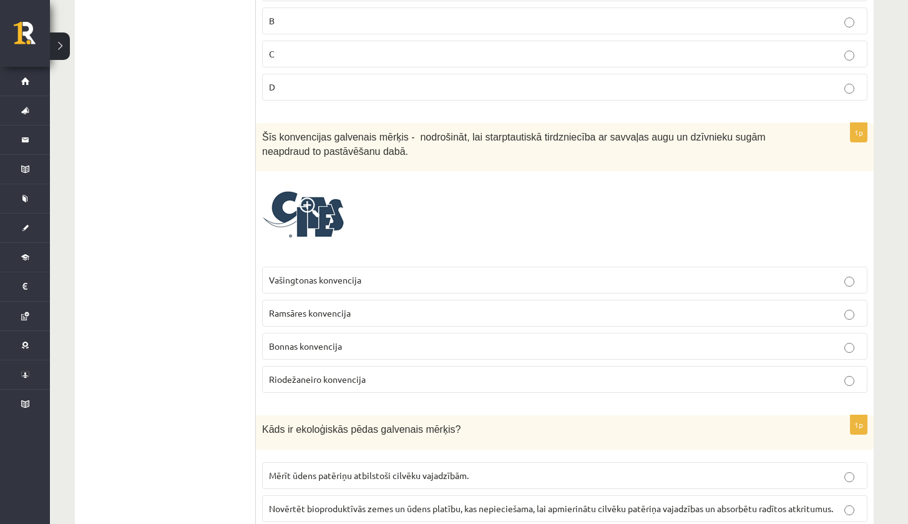
click at [306, 206] on span at bounding box center [310, 207] width 20 height 20
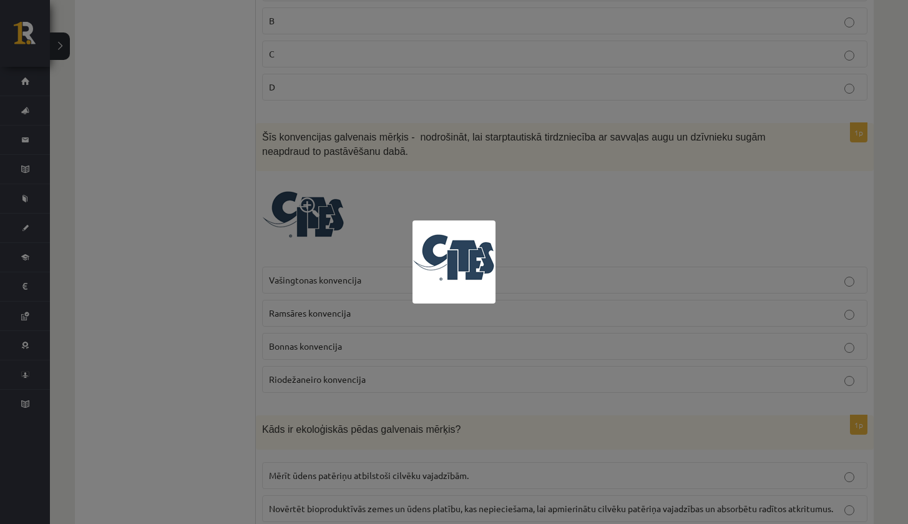
click at [215, 198] on div at bounding box center [454, 262] width 908 height 524
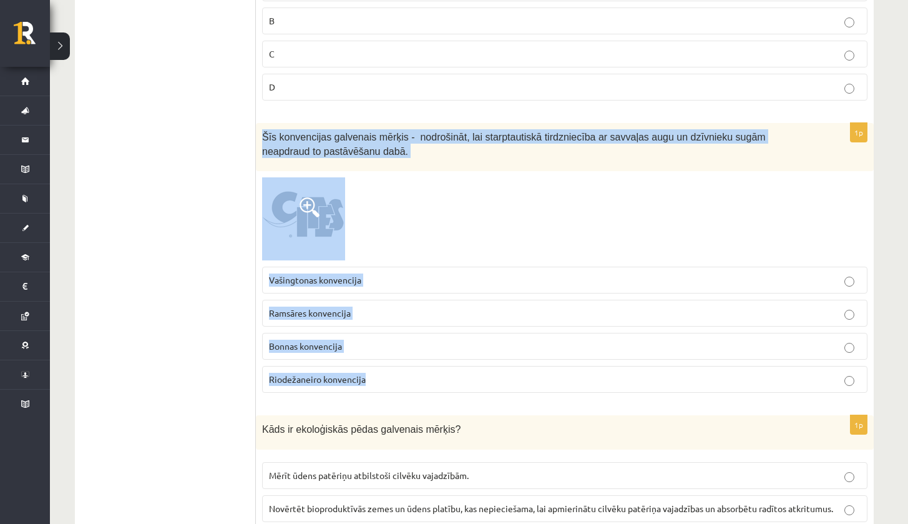
drag, startPoint x: 262, startPoint y: 131, endPoint x: 364, endPoint y: 388, distance: 276.5
click at [364, 388] on div "1p Šīs konvencijas galvenais mērķis - nodrošināt, lai starptautiskā tirdzniecīb…" at bounding box center [565, 263] width 618 height 280
copy div "Šīs konvencijas galvenais mērķis - nodrošināt, lai starptautiskā tirdzniecība a…"
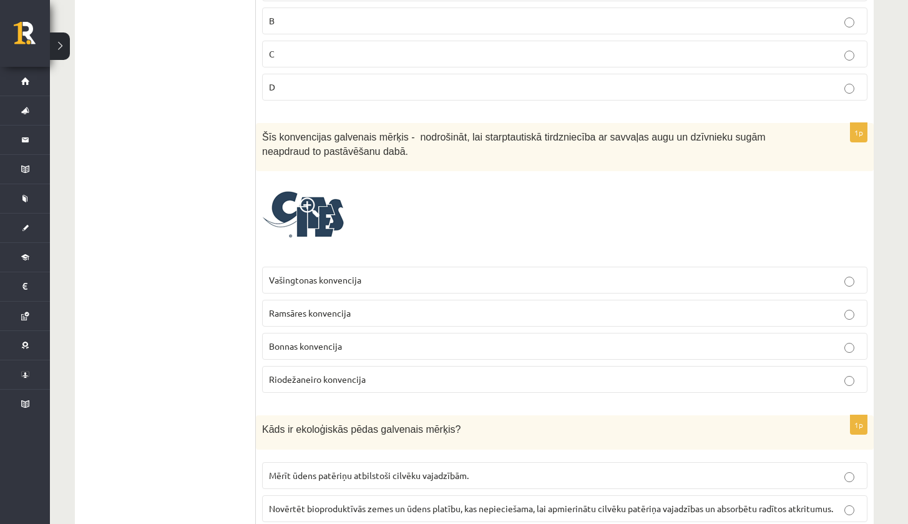
click at [318, 280] on p "Vašingtonas konvencija" at bounding box center [565, 279] width 592 height 13
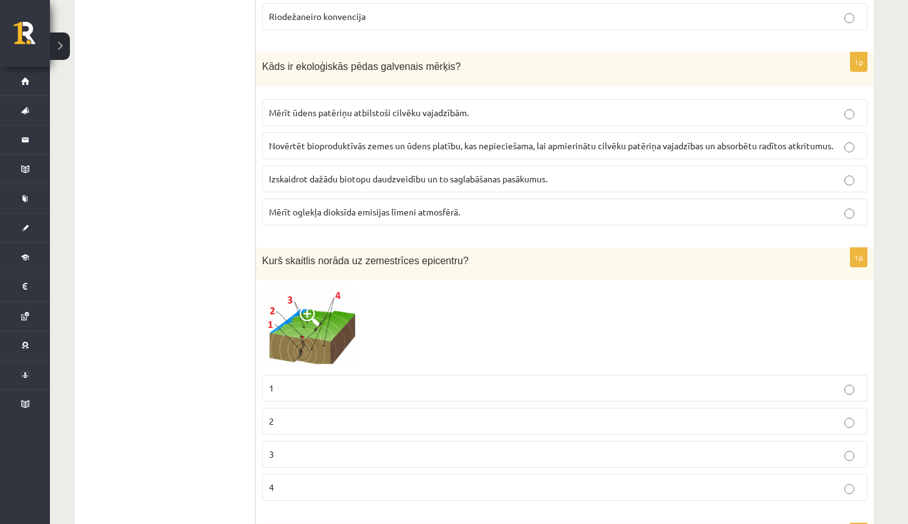
scroll to position [2761, 0]
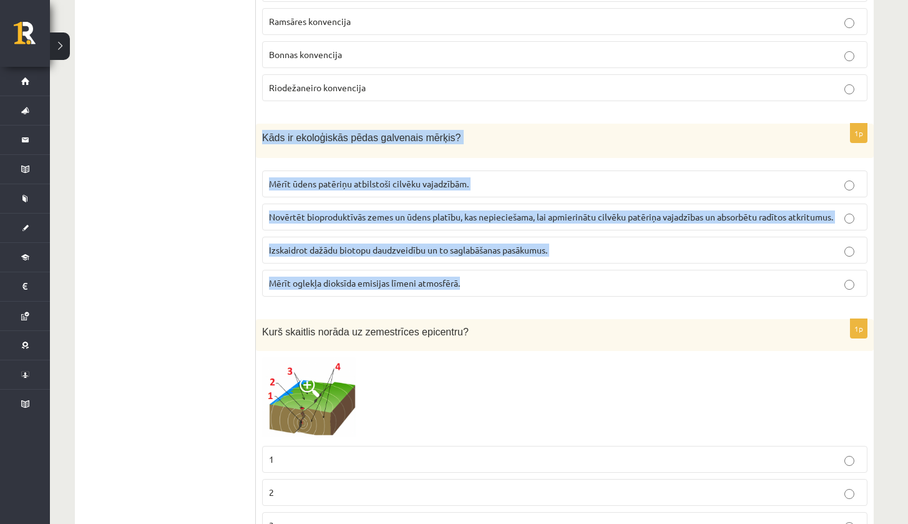
drag, startPoint x: 261, startPoint y: 132, endPoint x: 507, endPoint y: 286, distance: 290.2
click at [510, 286] on div "1p Kāds ir ekoloģiskās pēdas galvenais mērķis? Mērīt ūdens patēriņu atbilstoši …" at bounding box center [565, 215] width 618 height 183
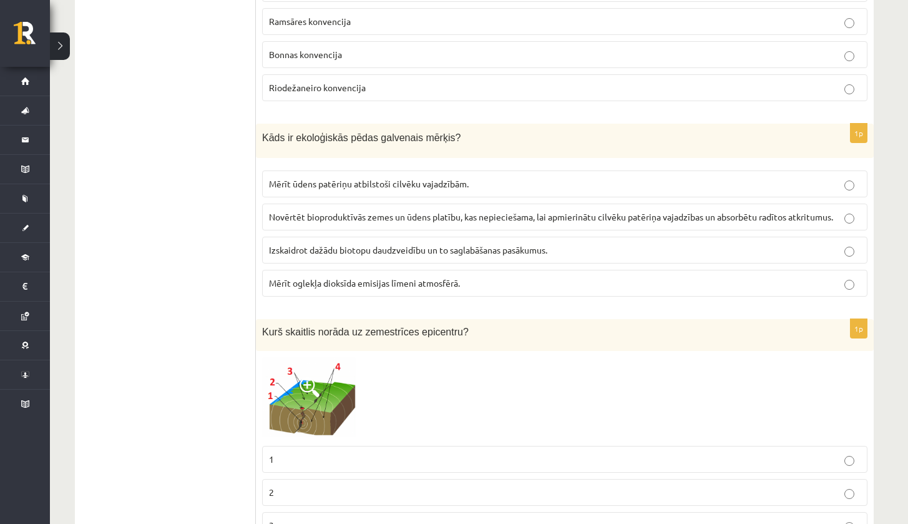
click at [321, 218] on label "Novērtēt bioproduktīvās zemes un ūdens platību, kas nepieciešama, lai apmierinā…" at bounding box center [564, 216] width 605 height 27
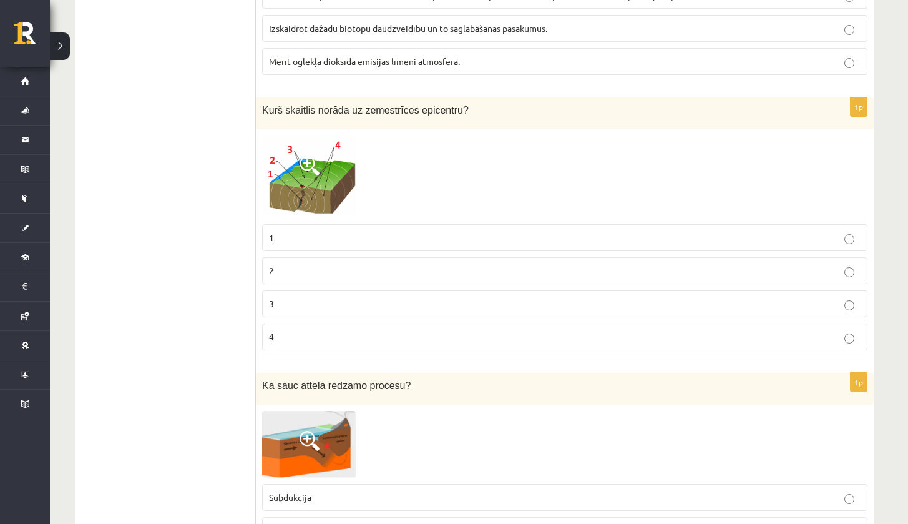
scroll to position [2975, 0]
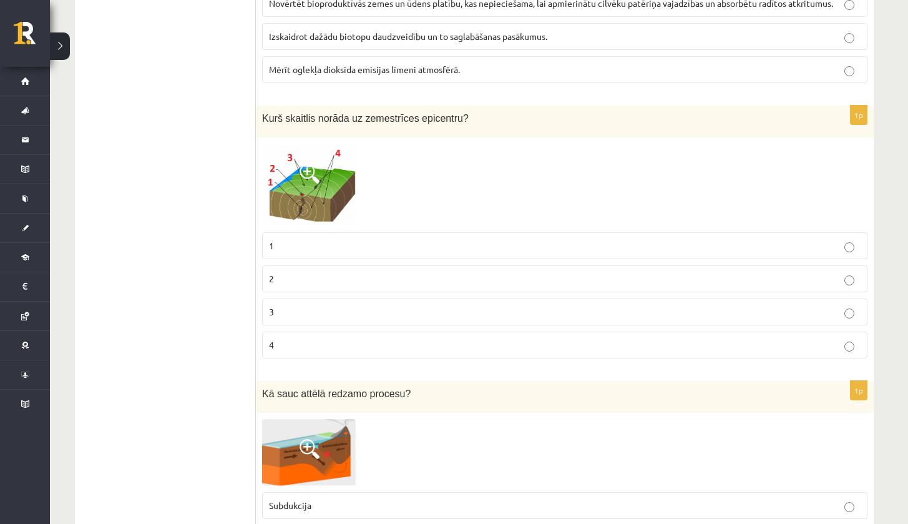
click at [321, 168] on img at bounding box center [309, 185] width 94 height 82
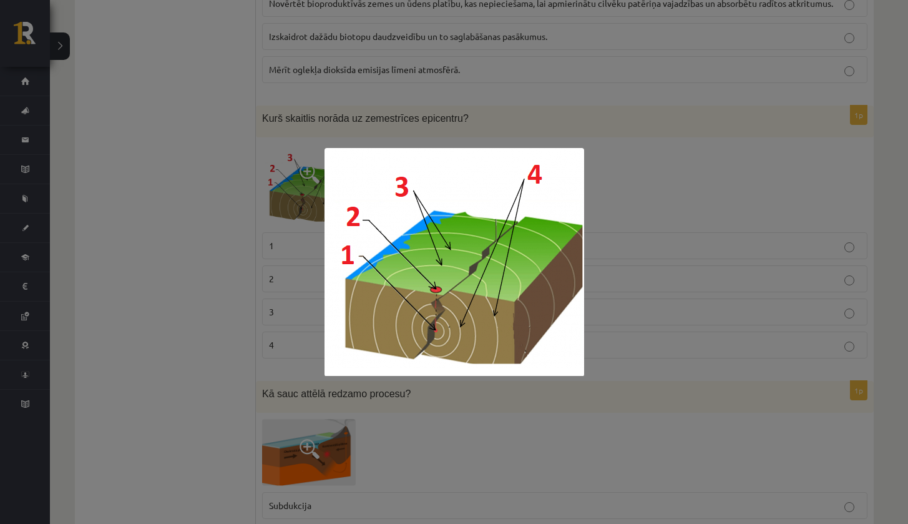
click at [203, 283] on div at bounding box center [454, 262] width 908 height 524
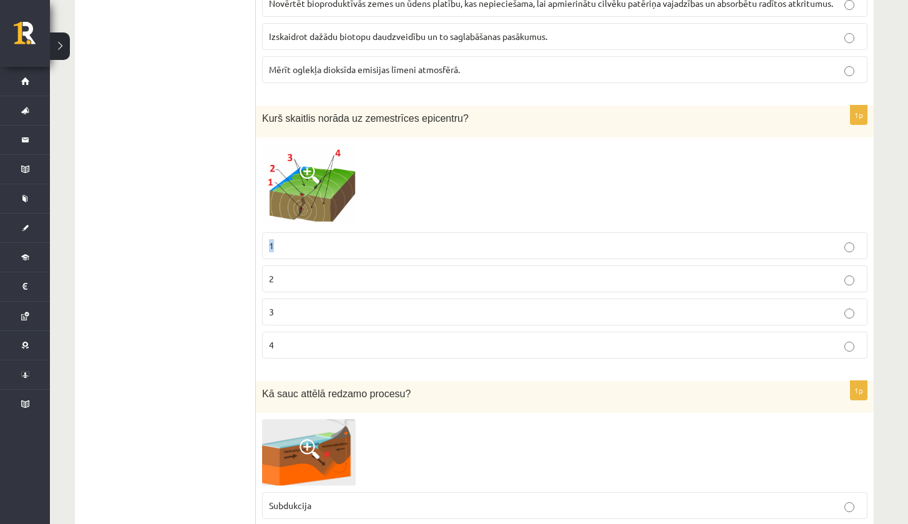
click at [346, 239] on p "1" at bounding box center [565, 245] width 592 height 13
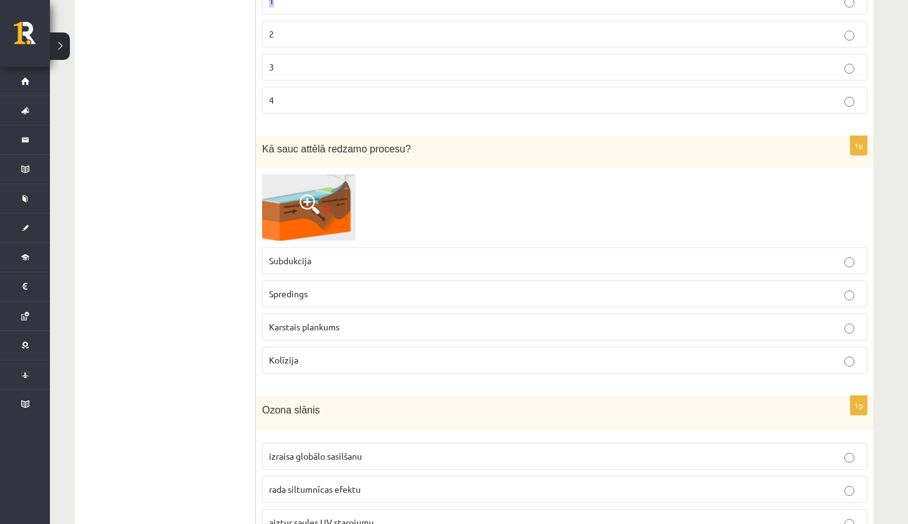
scroll to position [3235, 0]
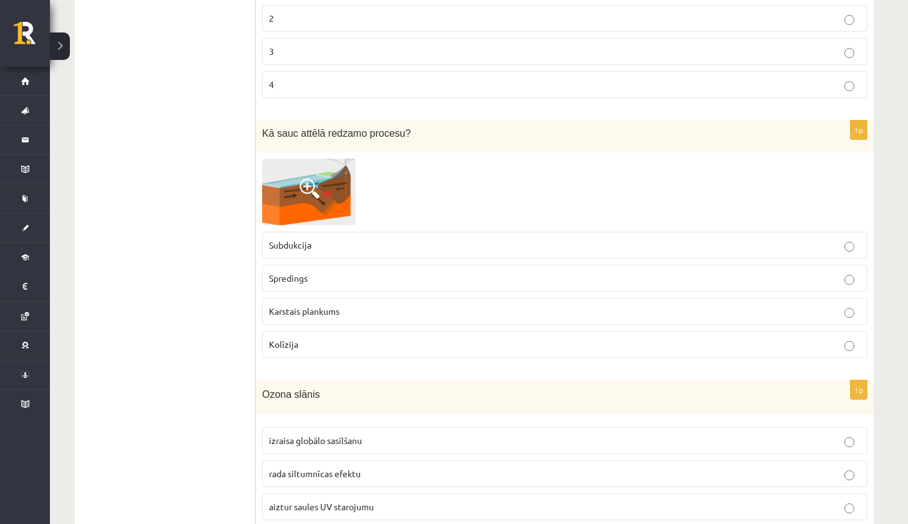
click at [305, 179] on span at bounding box center [310, 188] width 20 height 20
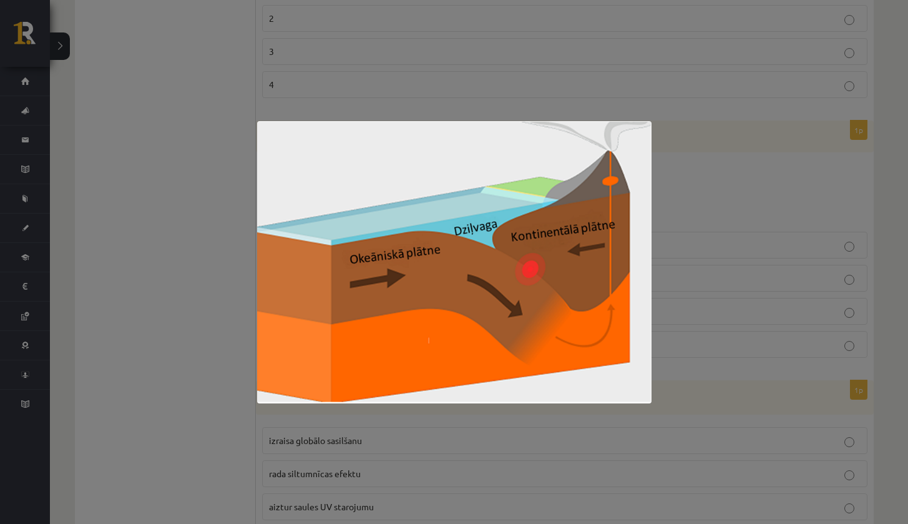
click at [223, 225] on div at bounding box center [454, 262] width 908 height 524
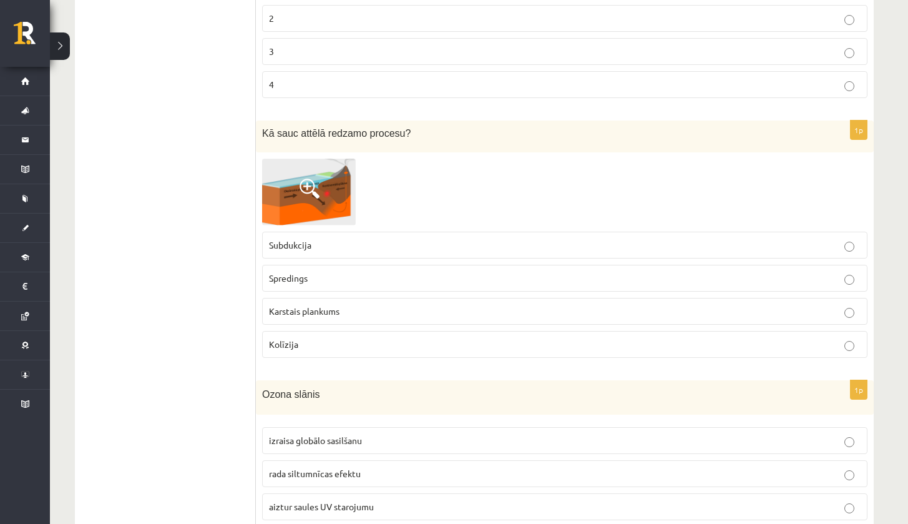
click at [284, 239] on span "Subdukcija" at bounding box center [290, 244] width 42 height 11
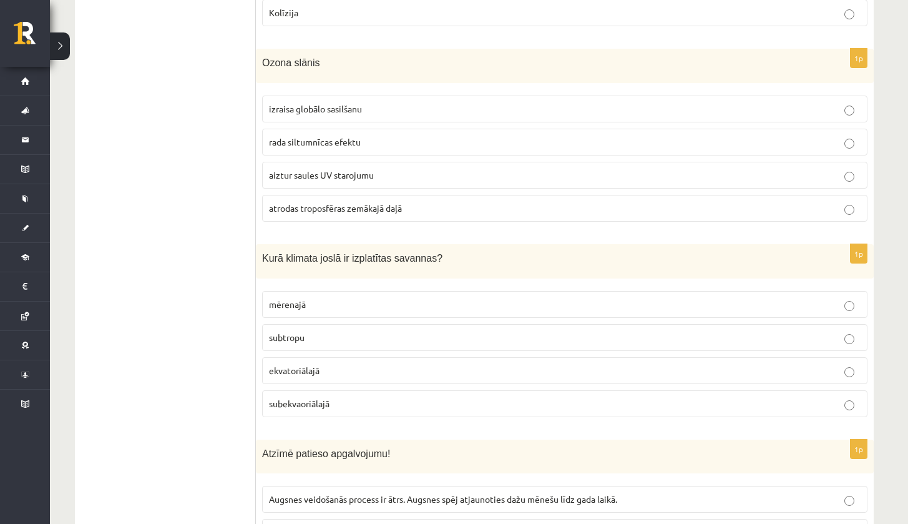
scroll to position [3527, 0]
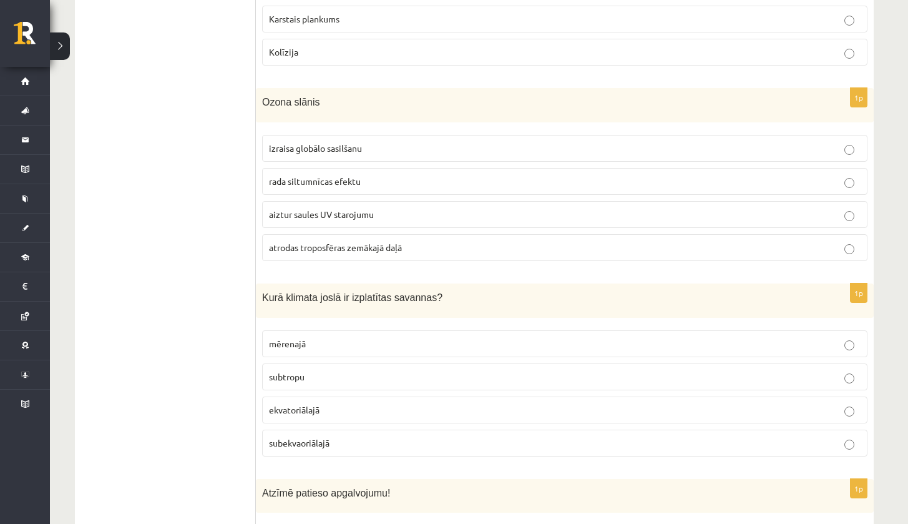
click at [363, 210] on span "aiztur saules UV starojumu" at bounding box center [321, 213] width 105 height 11
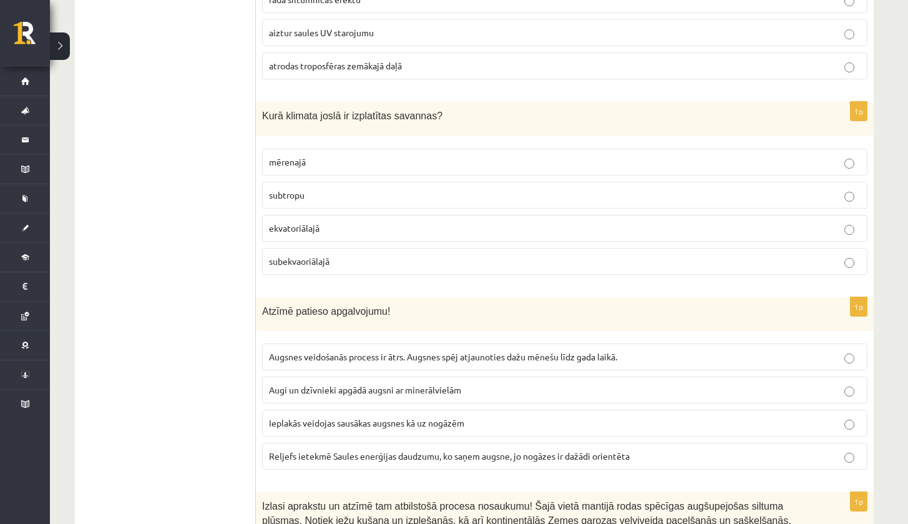
scroll to position [3693, 0]
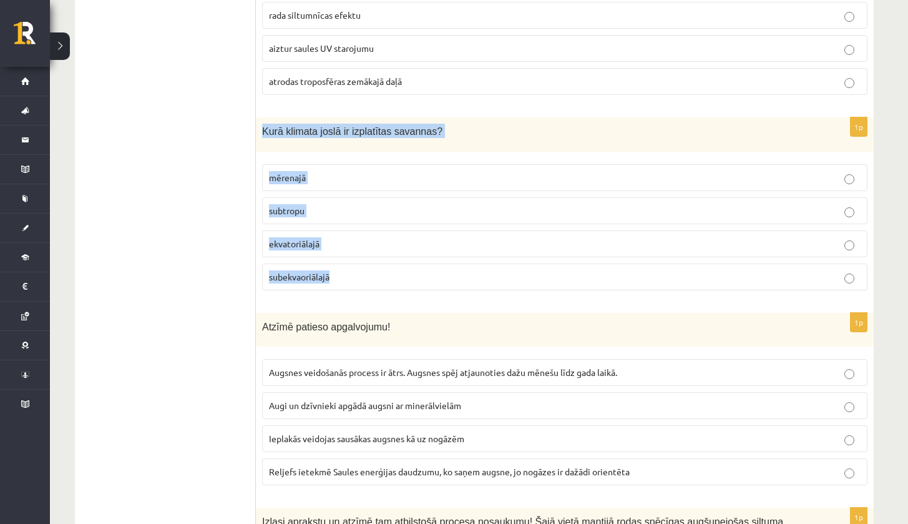
drag, startPoint x: 258, startPoint y: 122, endPoint x: 376, endPoint y: 280, distance: 197.1
click at [375, 279] on div "1p Kurā klimata joslā ir izplatītas savannas? mērenajā subtropu ekvatoriālajā s…" at bounding box center [565, 208] width 618 height 183
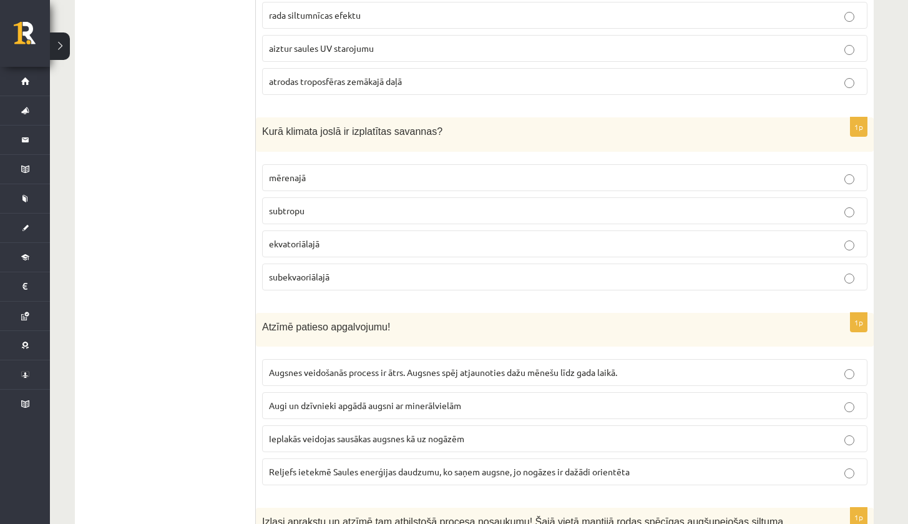
click at [301, 271] on span "subekvaoriālajā" at bounding box center [299, 276] width 61 height 11
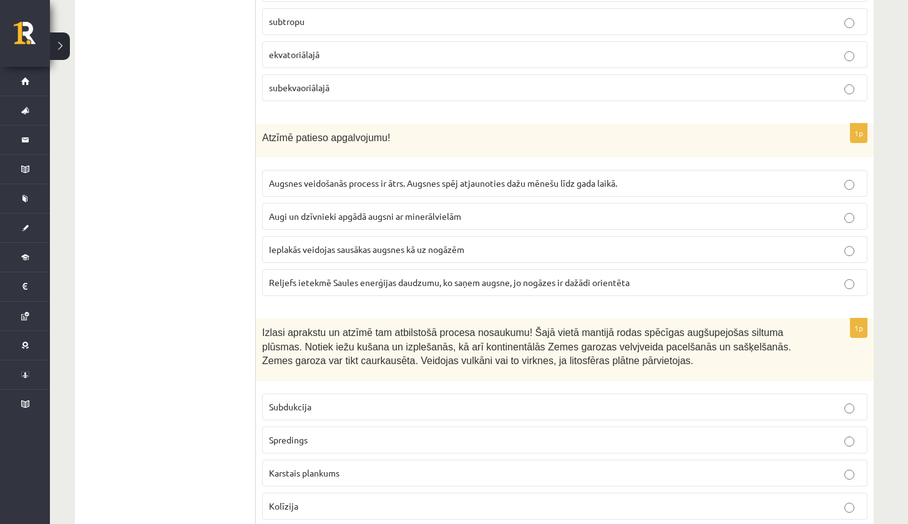
scroll to position [3914, 0]
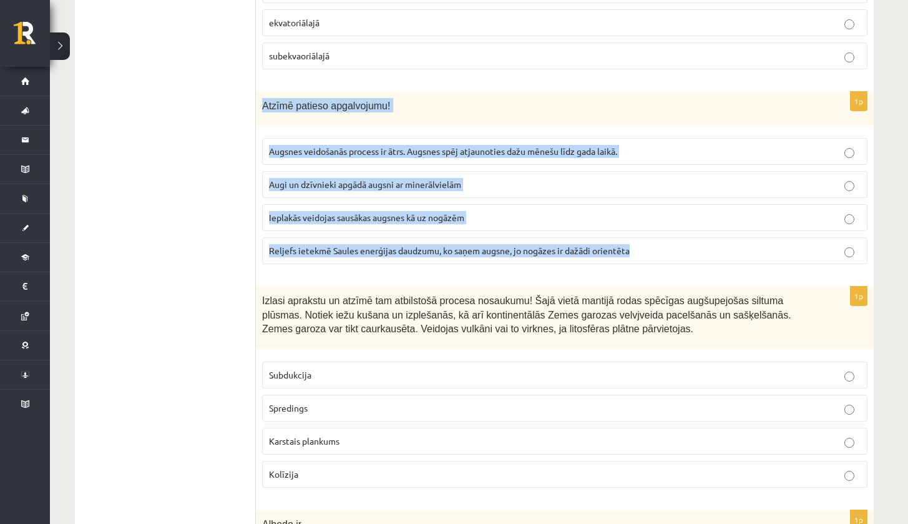
drag, startPoint x: 261, startPoint y: 97, endPoint x: 693, endPoint y: 260, distance: 461.3
click at [703, 258] on div "1p Atzīmē patieso apgalvojumu! Augsnes veidošanās process ir ātrs. Augsnes spēj…" at bounding box center [565, 183] width 618 height 183
click at [374, 244] on p "Reljefs ietekmē Saules enerģijas daudzumu, ko saņem augsne, jo nogāzes ir dažād…" at bounding box center [565, 250] width 592 height 13
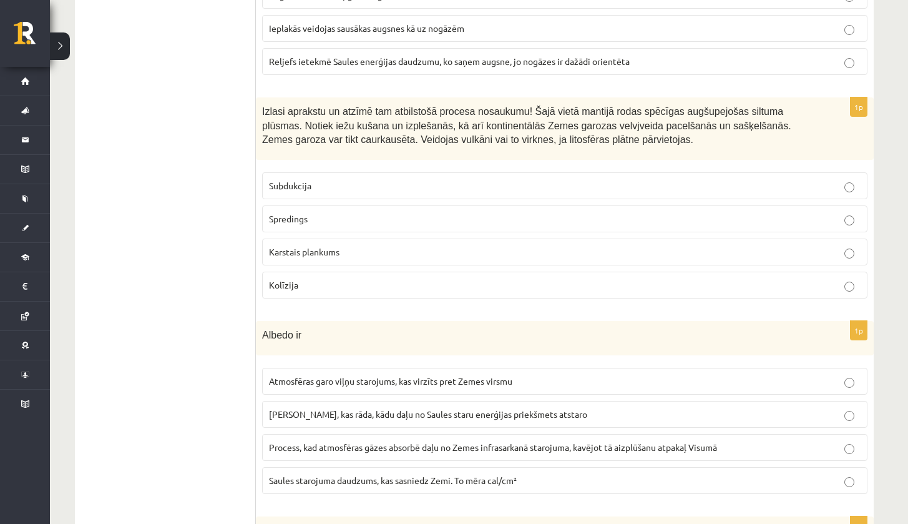
scroll to position [4087, 0]
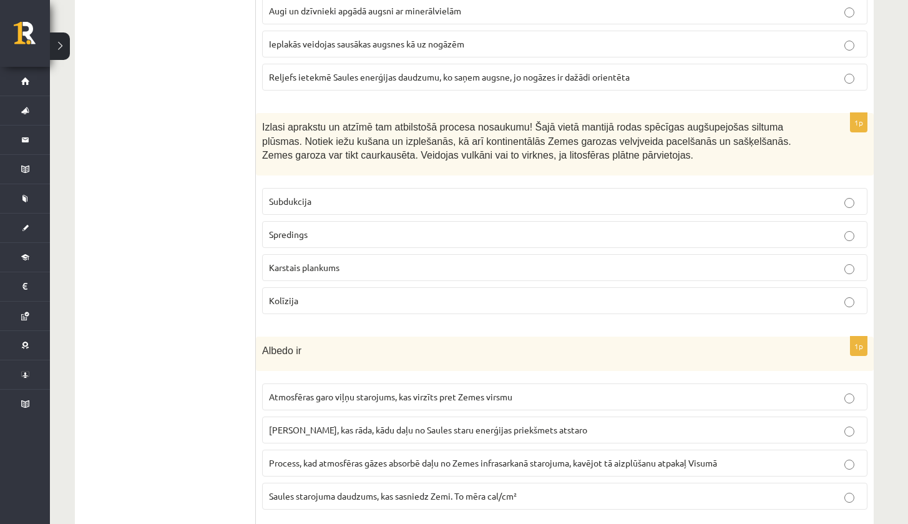
click at [291, 269] on label "Karstais plankums" at bounding box center [564, 267] width 605 height 27
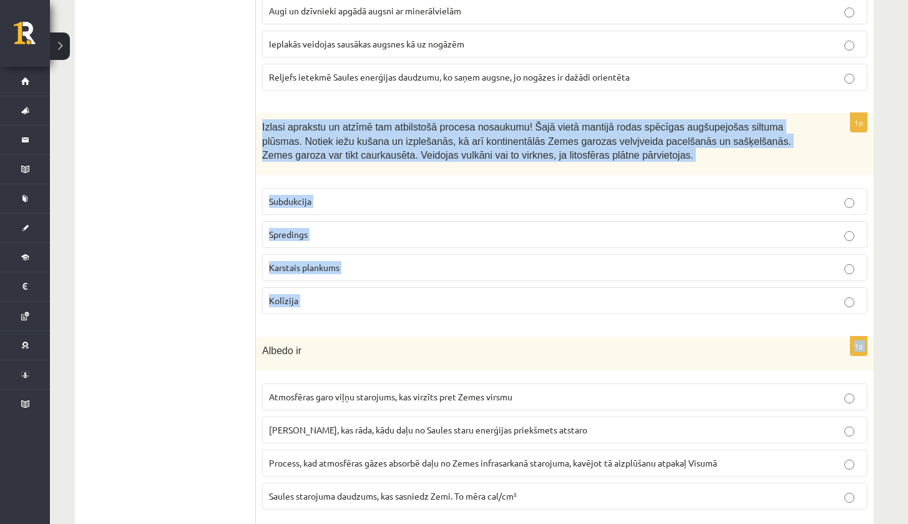
drag, startPoint x: 260, startPoint y: 115, endPoint x: 369, endPoint y: 329, distance: 239.4
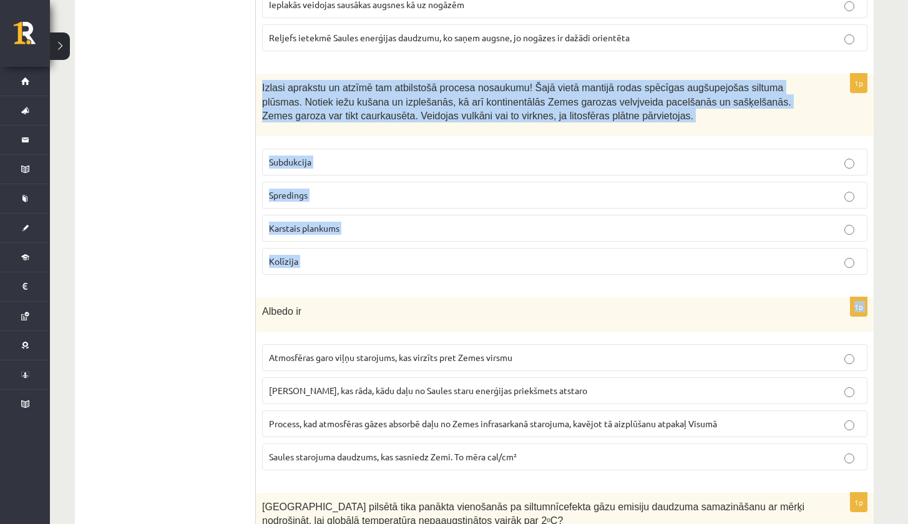
scroll to position [4142, 0]
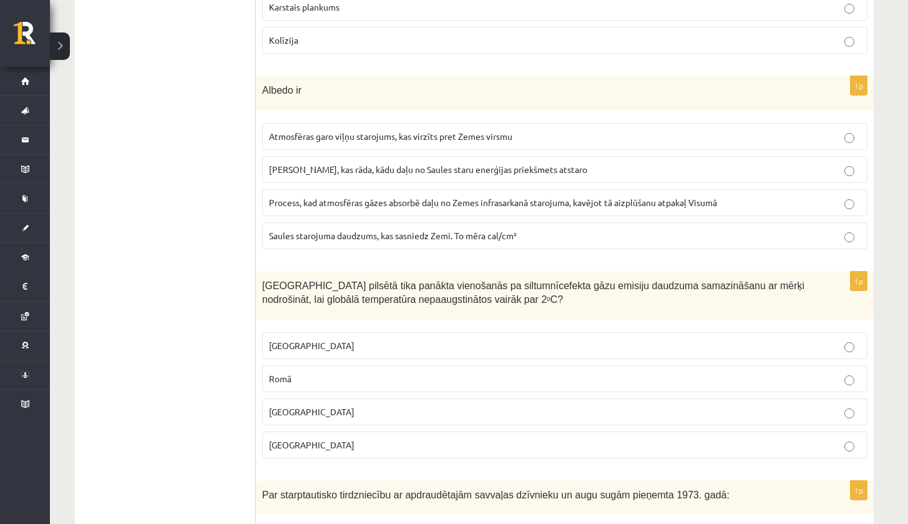
scroll to position [4339, 0]
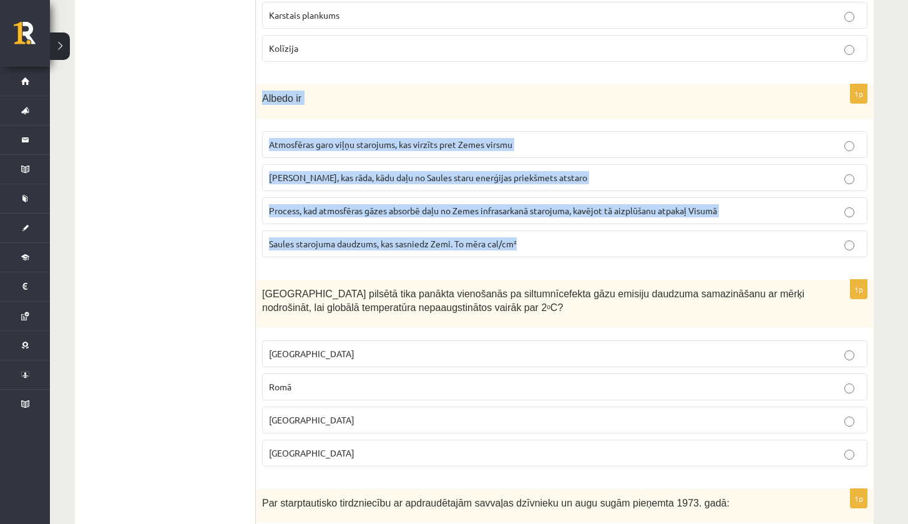
drag, startPoint x: 261, startPoint y: 87, endPoint x: 512, endPoint y: 252, distance: 299.9
click at [512, 254] on div "1p Albedo ir Atmosfēras garo viļņu starojums, kas virzīts pret Zemes virsmu Ska…" at bounding box center [565, 175] width 618 height 183
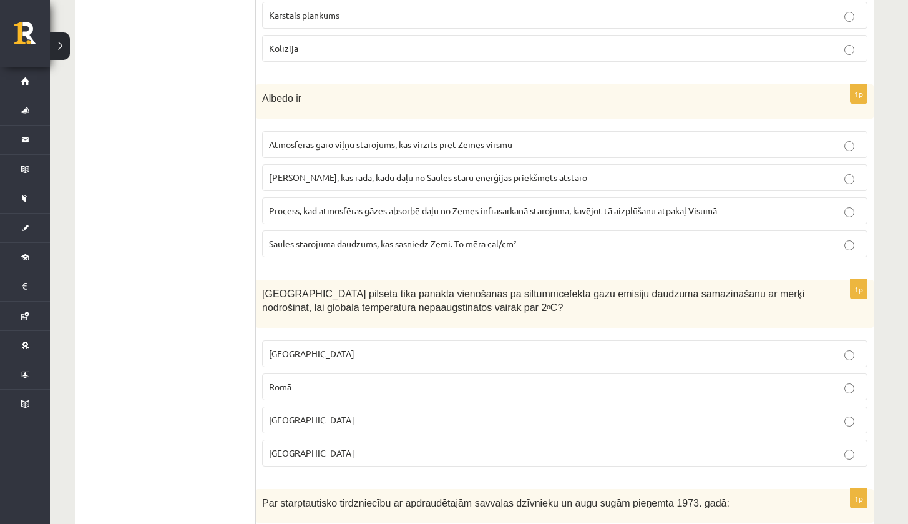
click at [388, 172] on span "Skaitlis, kas rāda, kādu daļu no Saules staru enerģijas priekšmets atstaro" at bounding box center [428, 177] width 318 height 11
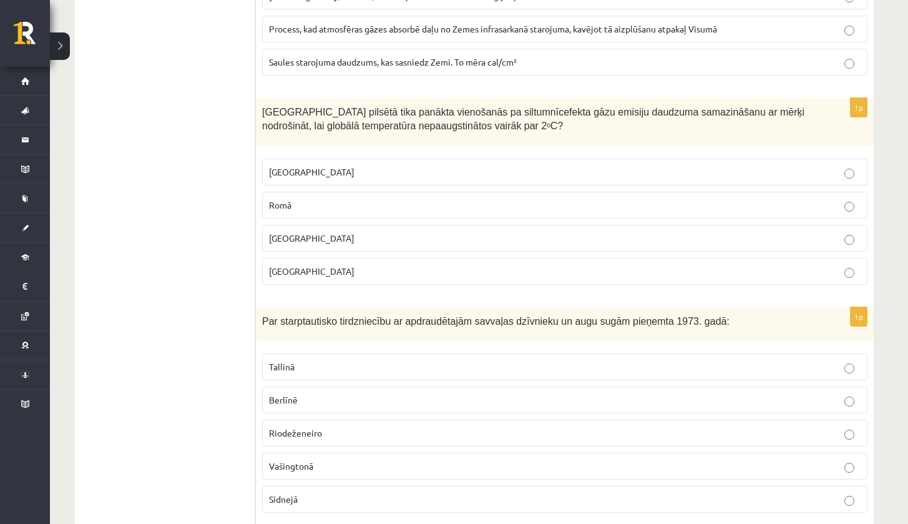
scroll to position [4545, 0]
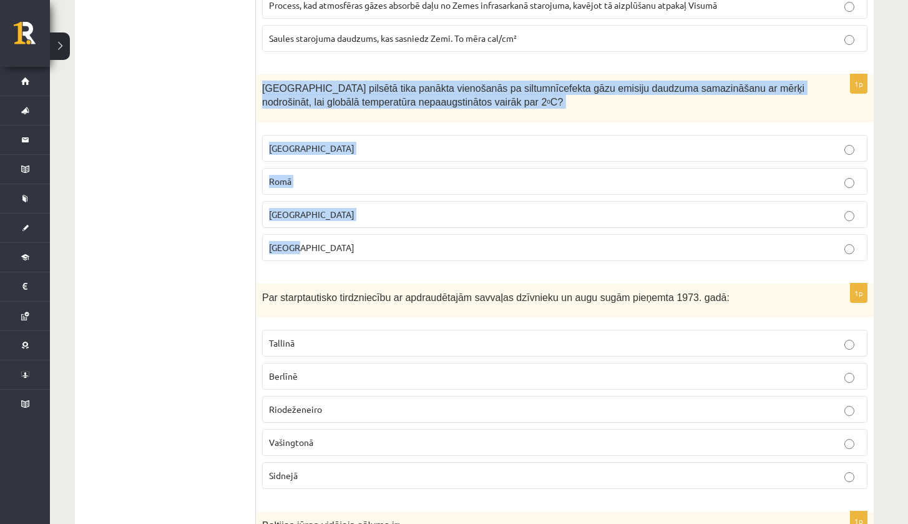
drag, startPoint x: 259, startPoint y: 74, endPoint x: 340, endPoint y: 256, distance: 198.9
click at [340, 256] on div "1p Kurā pilsētā tika panākta vienošanās pa siltumnīcefekta gāzu emisiju daudzum…" at bounding box center [565, 172] width 618 height 197
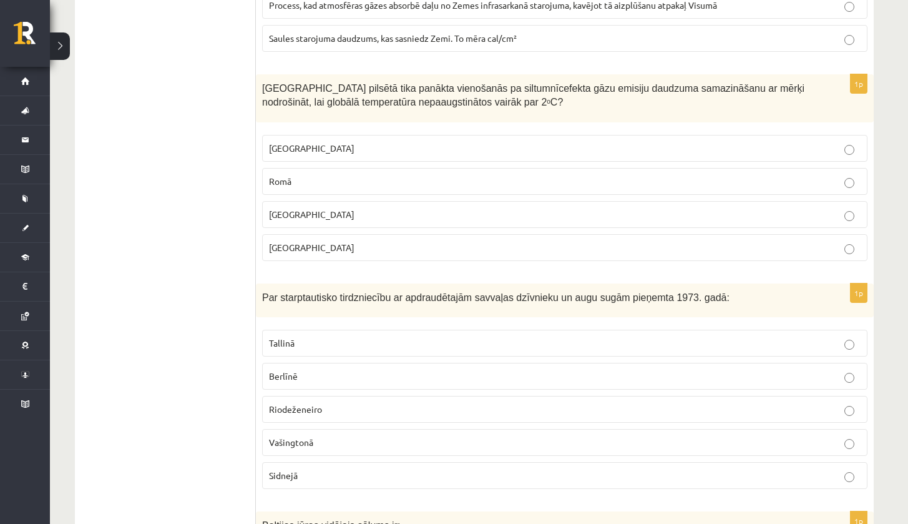
click at [304, 254] on fieldset "Rīgā Romā Londonā Parīzē" at bounding box center [564, 197] width 605 height 136
click at [304, 241] on p "Parīzē" at bounding box center [565, 247] width 592 height 13
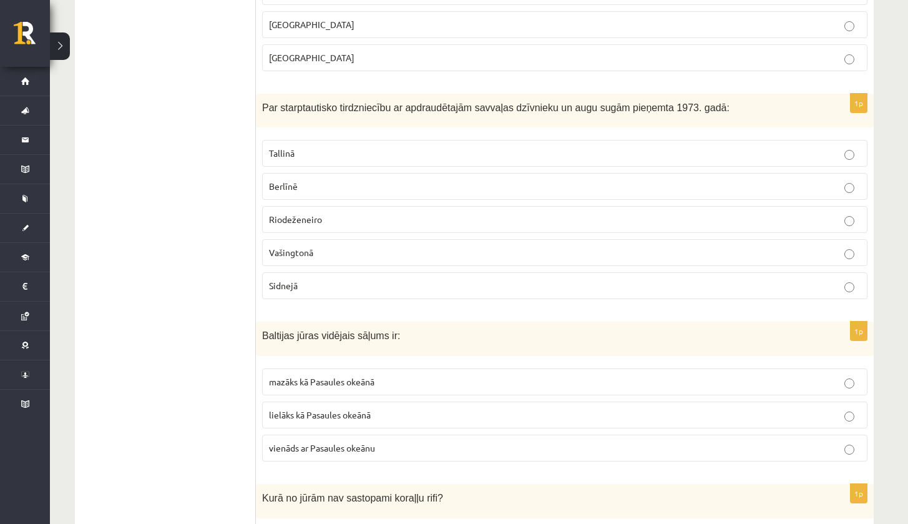
scroll to position [4718, 0]
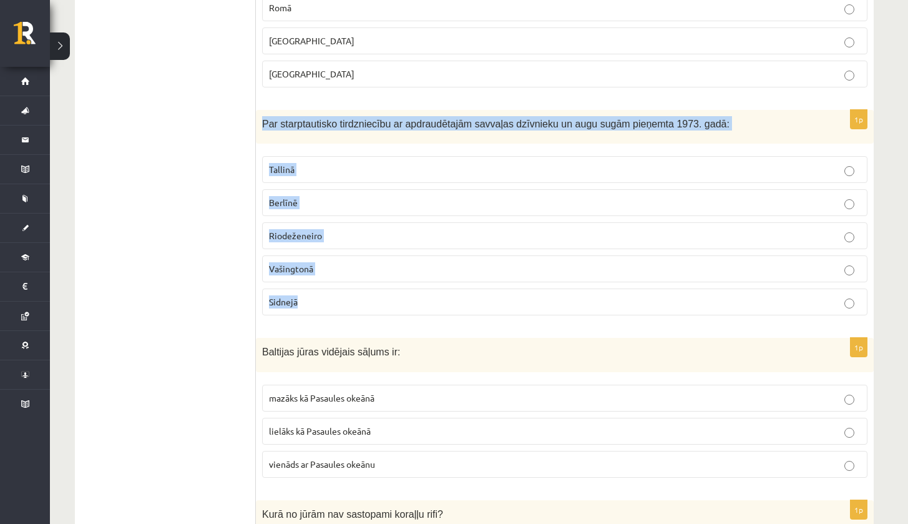
drag, startPoint x: 261, startPoint y: 113, endPoint x: 316, endPoint y: 306, distance: 200.7
click at [316, 306] on div "1p Par starptautisko tirdzniecību ar apdraudētajām savvaļas dzīvnieku un augu s…" at bounding box center [565, 218] width 618 height 216
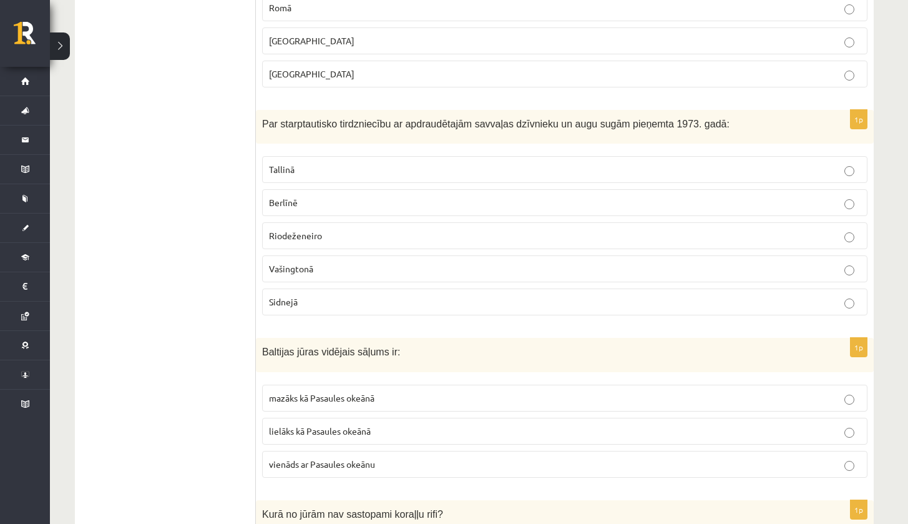
click at [284, 241] on fieldset "Tallinā Berlīnē Riodeženeiro Vašingtonā Sidnejā" at bounding box center [564, 234] width 605 height 169
click at [291, 263] on span "Vašingtonā" at bounding box center [291, 268] width 44 height 11
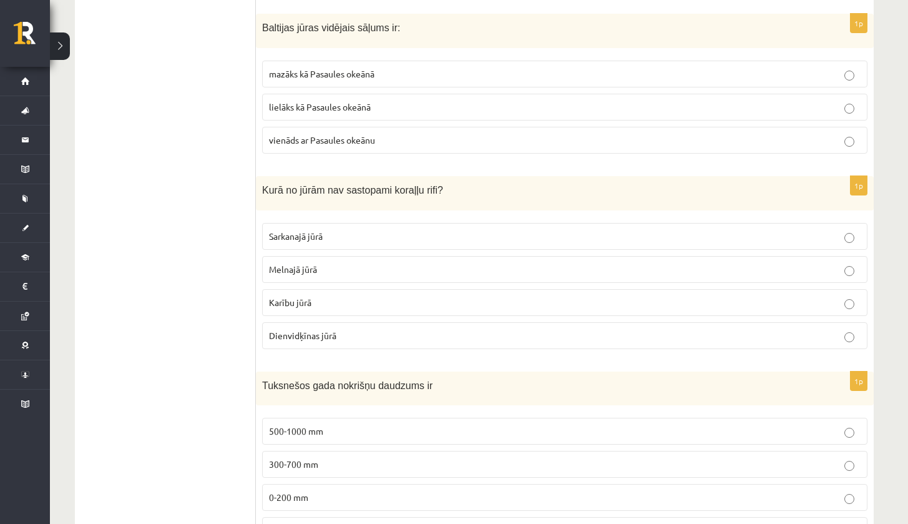
scroll to position [5034, 0]
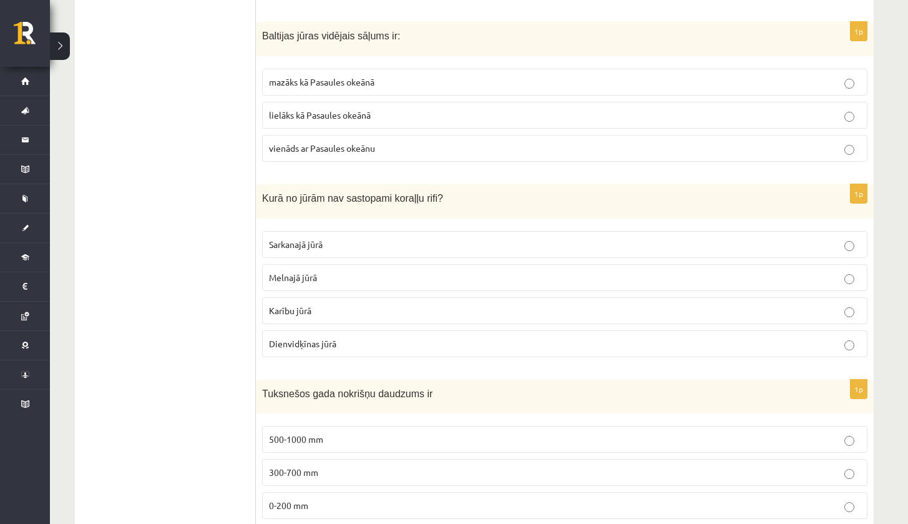
click at [353, 109] on span "lielāks kā Pasaules okeānā" at bounding box center [320, 114] width 102 height 11
click at [343, 76] on span "mazāks kā Pasaules okeānā" at bounding box center [321, 81] width 105 height 11
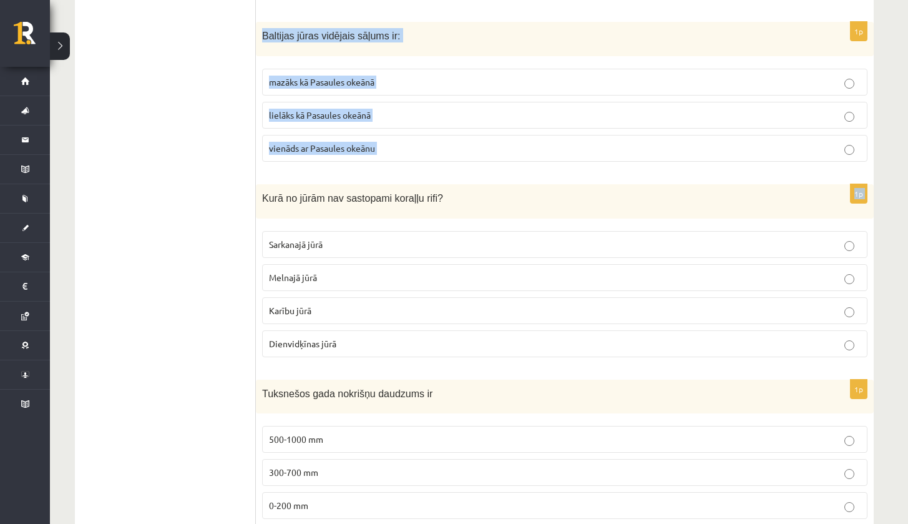
drag, startPoint x: 260, startPoint y: 21, endPoint x: 451, endPoint y: 173, distance: 243.7
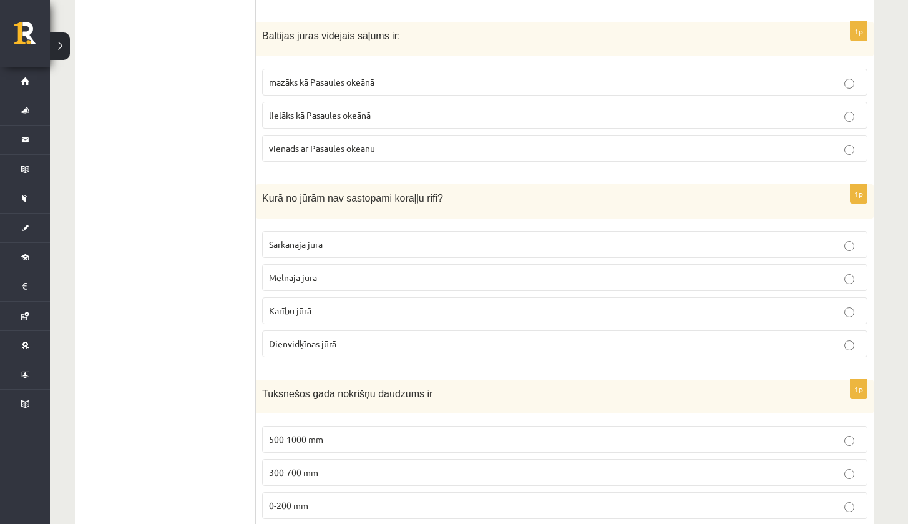
click at [328, 271] on p "Melnajā jūrā" at bounding box center [565, 277] width 592 height 13
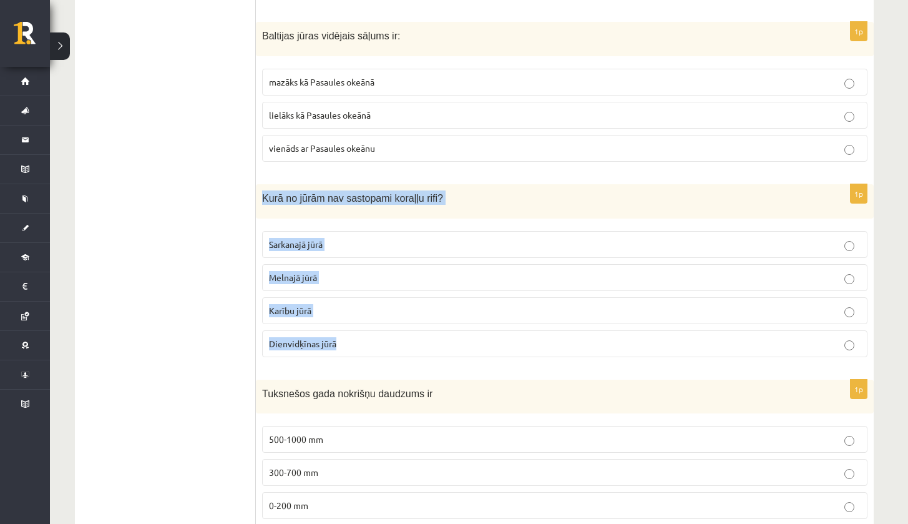
drag, startPoint x: 261, startPoint y: 182, endPoint x: 431, endPoint y: 343, distance: 233.9
click at [434, 343] on div "1p Kurā no jūrām nav sastopami koraļļu rifi? Sarkanajā jūrā Melnajā jūrā Karību…" at bounding box center [565, 275] width 618 height 183
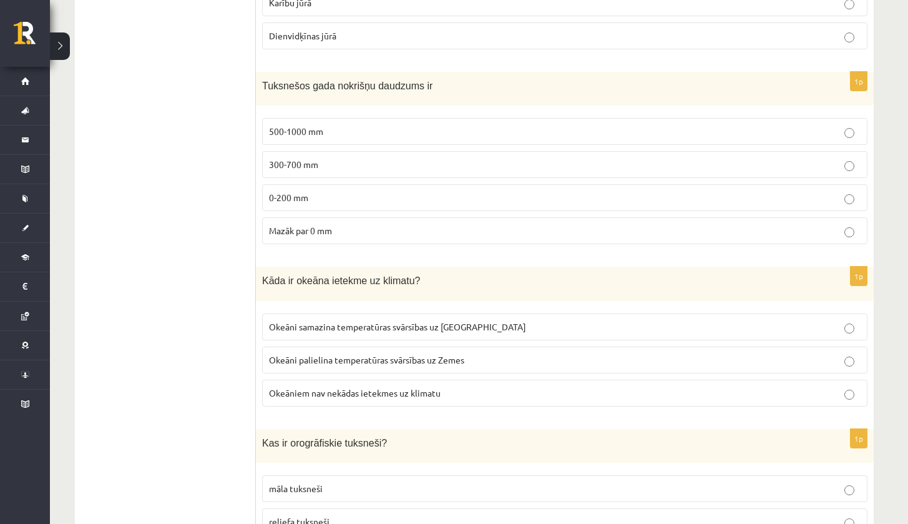
scroll to position [5381, 0]
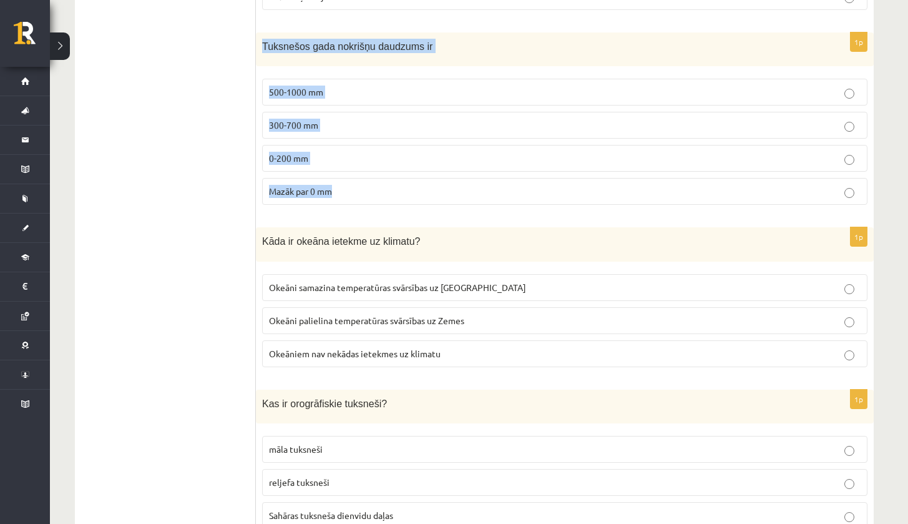
drag, startPoint x: 260, startPoint y: 29, endPoint x: 354, endPoint y: 193, distance: 188.9
click at [354, 193] on div "1p Tuksnešos gada nokrišņu daudzums ir 500-1000 mm 300-700 mm 0-200 mm Mazāk pa…" at bounding box center [565, 123] width 618 height 183
click at [369, 94] on label "500-1000 mm" at bounding box center [564, 92] width 605 height 27
drag, startPoint x: 263, startPoint y: 34, endPoint x: 357, endPoint y: 203, distance: 193.3
click at [357, 203] on div "1p Tuksnešos gada nokrišņu daudzums ir 500-1000 mm 300-700 mm 0-200 mm Mazāk pa…" at bounding box center [565, 123] width 618 height 183
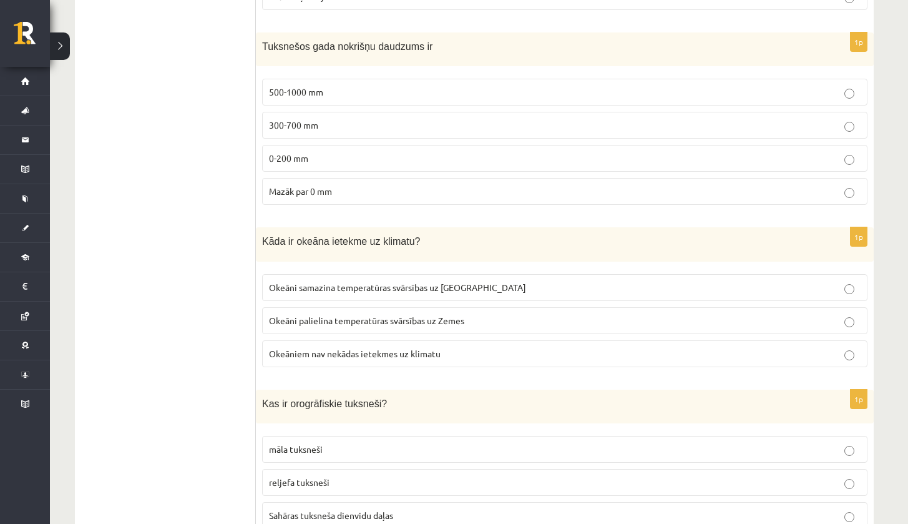
click at [289, 152] on span "0-200 mm" at bounding box center [288, 157] width 39 height 11
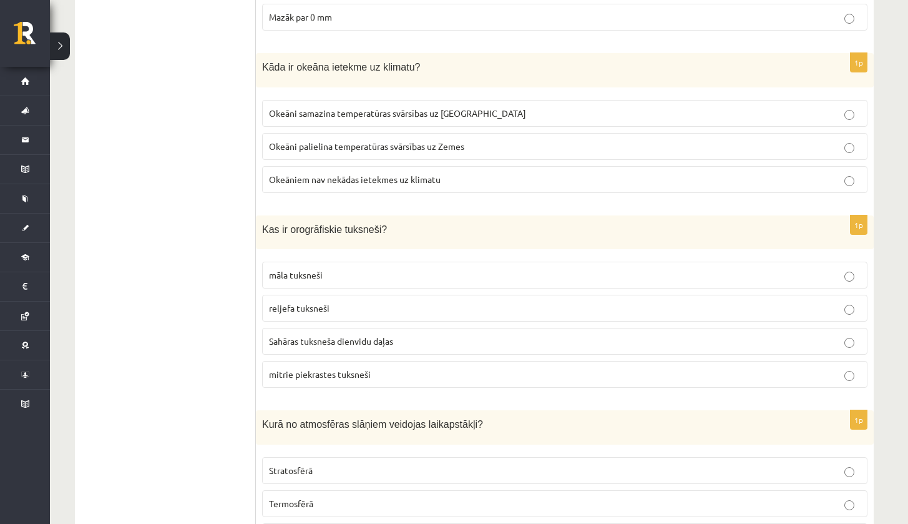
scroll to position [5562, 0]
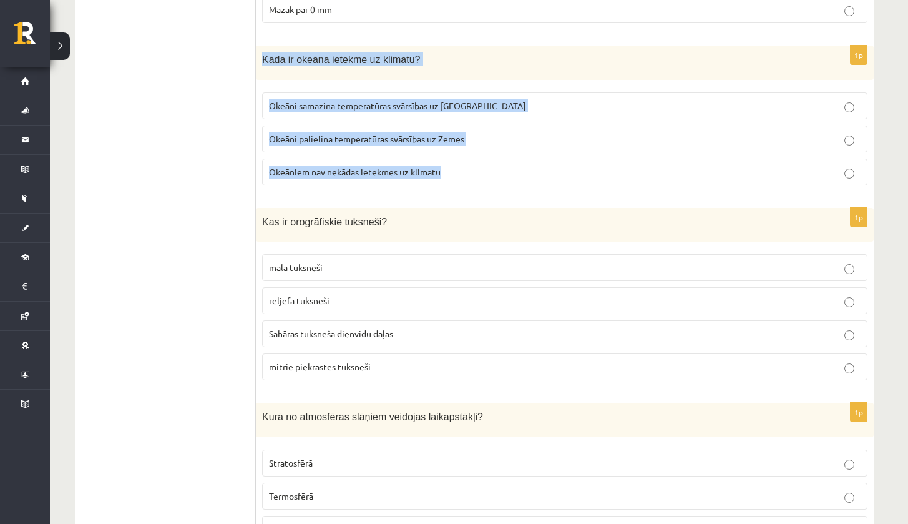
drag, startPoint x: 260, startPoint y: 46, endPoint x: 525, endPoint y: 179, distance: 296.1
click at [525, 179] on div "1p Kāda ir okeāna ietekme uz klimatu? Okeāni samazina temperatūras svārsības uz…" at bounding box center [565, 121] width 618 height 150
click at [314, 92] on label "Okeāni samazina temperatūras svārsības uz Zemes" at bounding box center [564, 105] width 605 height 27
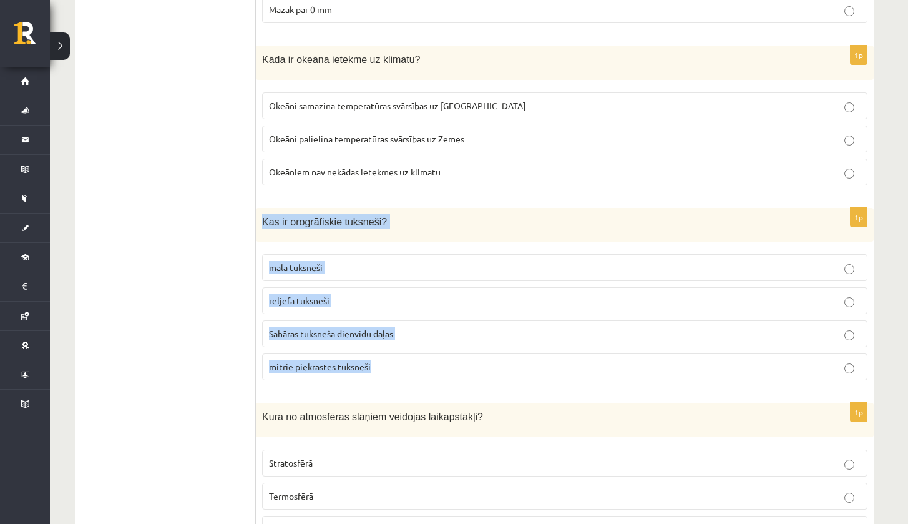
drag, startPoint x: 263, startPoint y: 208, endPoint x: 445, endPoint y: 370, distance: 243.6
click at [447, 370] on div "1p Kas ir orogrāfiskie tuksneši? māla tuksneši reljefa tuksneši Sahāras tuksneš…" at bounding box center [565, 299] width 618 height 183
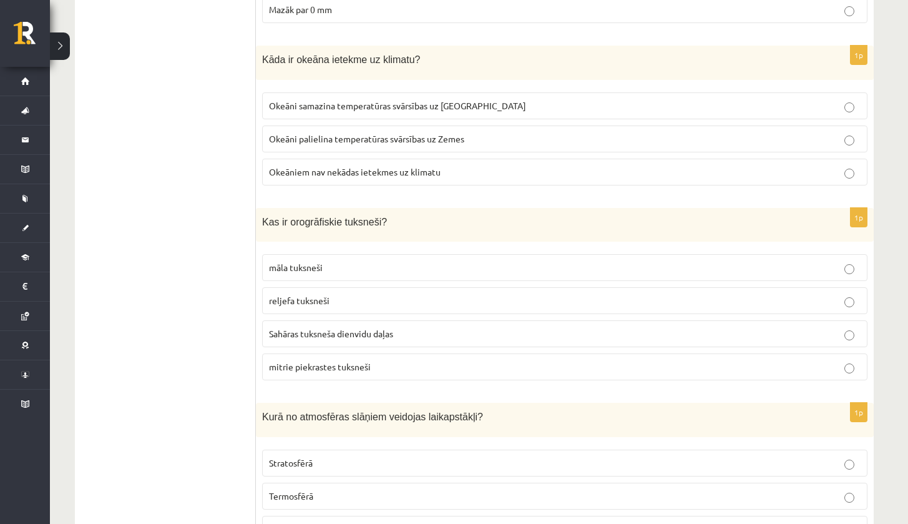
click at [318, 306] on fieldset "māla tuksneši reljefa tuksneši Sahāras tuksneša dienvidu daļas mitrie piekraste…" at bounding box center [564, 316] width 605 height 136
click at [315, 297] on label "reljefa tuksneši" at bounding box center [564, 300] width 605 height 27
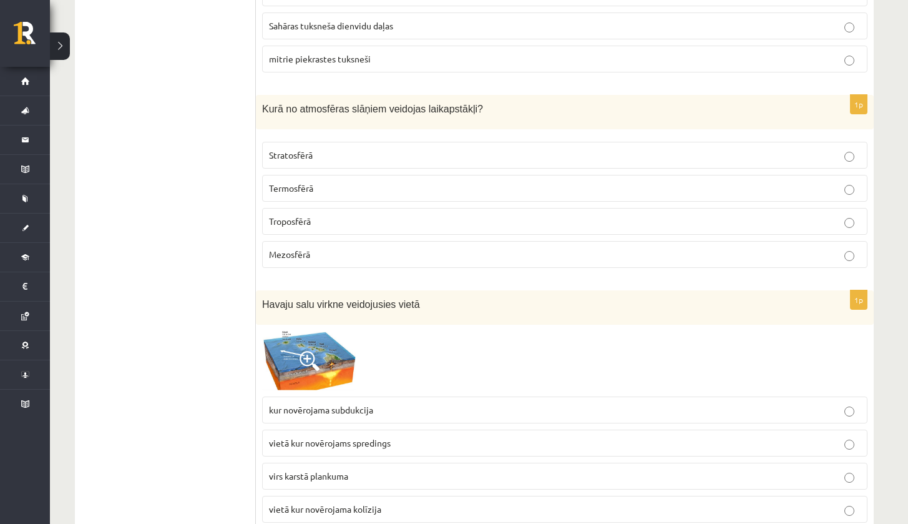
scroll to position [5902, 0]
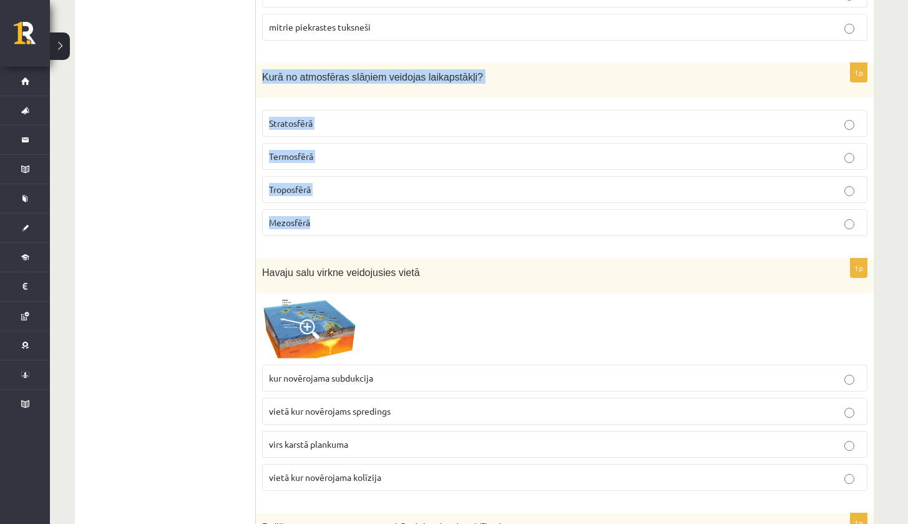
drag, startPoint x: 262, startPoint y: 62, endPoint x: 343, endPoint y: 216, distance: 173.6
click at [343, 216] on div "1p Kurā no atmosfēras slāņiem veidojas laikapstākļi? Stratosfērā Termosfērā Tro…" at bounding box center [565, 154] width 618 height 183
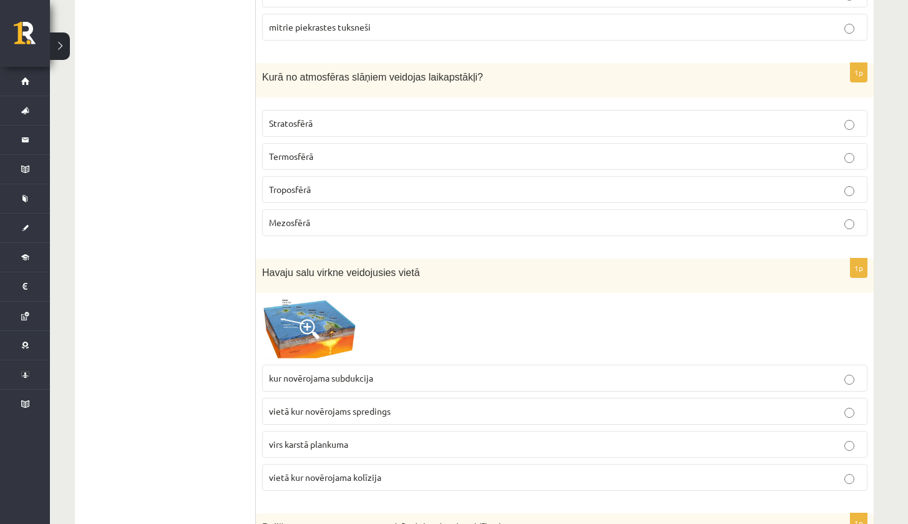
click at [333, 183] on p "Troposfērā" at bounding box center [565, 189] width 592 height 13
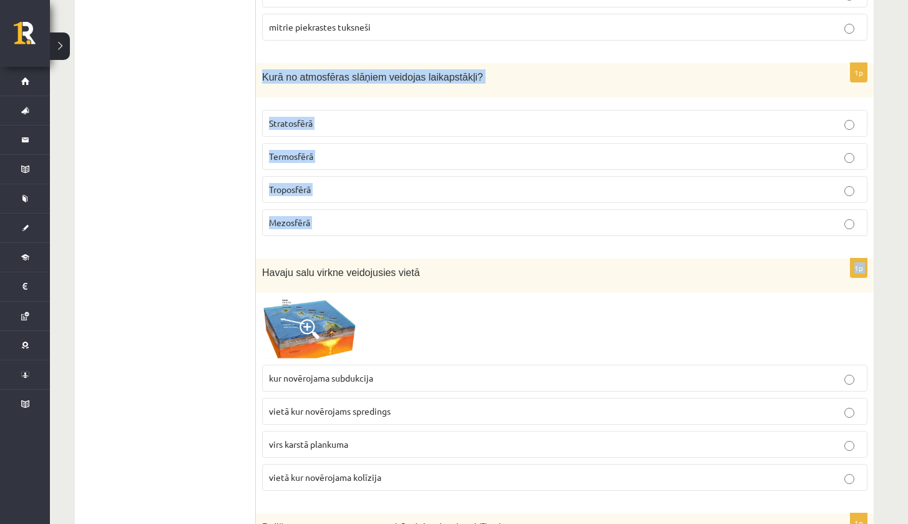
drag, startPoint x: 258, startPoint y: 62, endPoint x: 373, endPoint y: 234, distance: 206.5
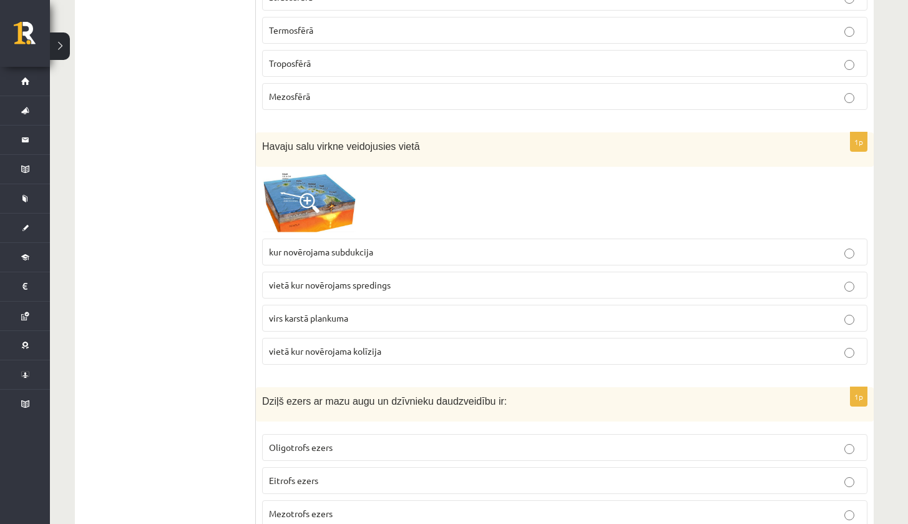
scroll to position [6099, 0]
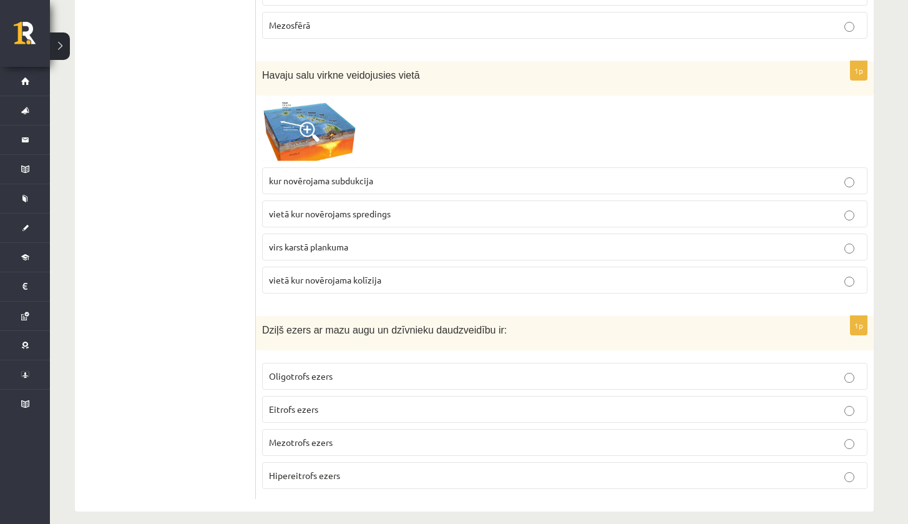
click at [313, 122] on span at bounding box center [310, 132] width 20 height 20
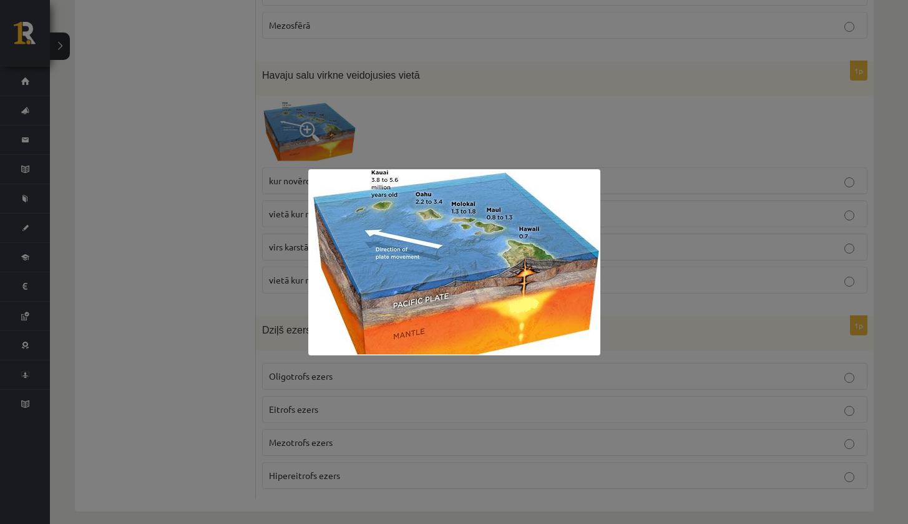
click at [190, 251] on div at bounding box center [454, 262] width 908 height 524
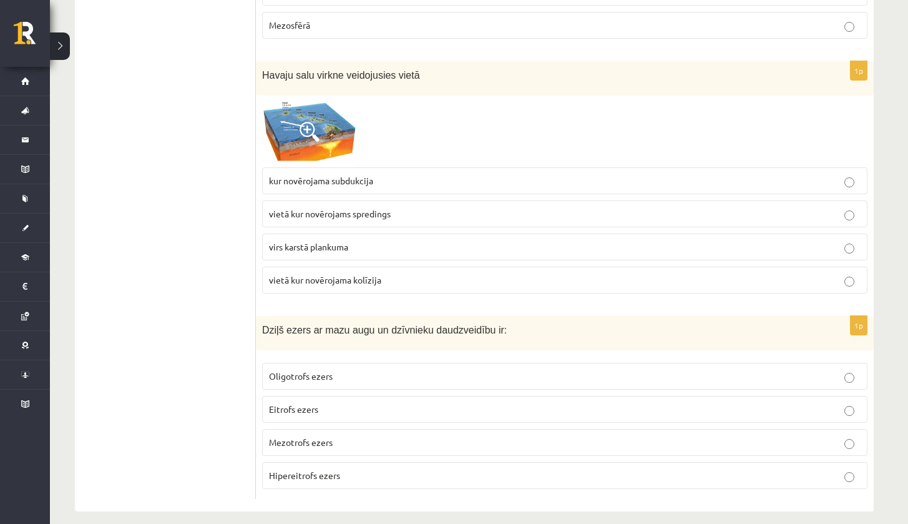
click at [297, 240] on p "virs karstā plankuma" at bounding box center [565, 246] width 592 height 13
click at [319, 135] on img at bounding box center [309, 132] width 94 height 60
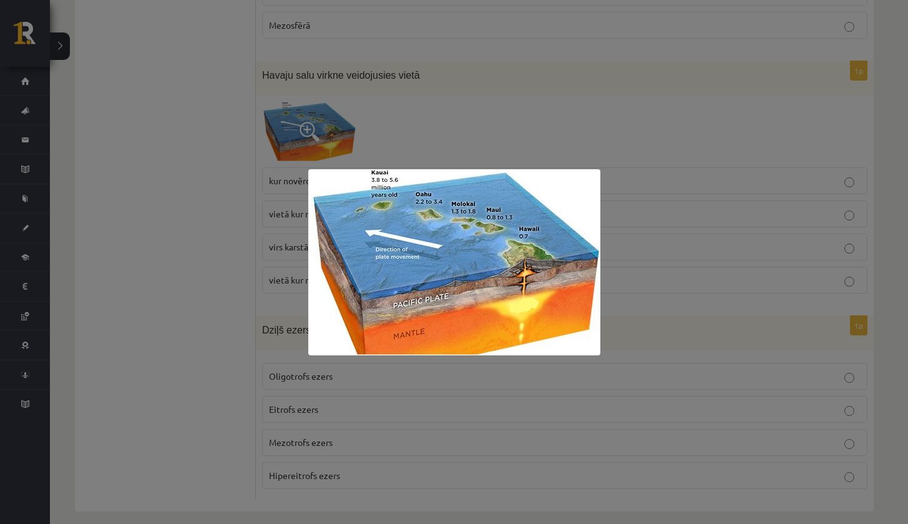
click at [237, 236] on div at bounding box center [454, 262] width 908 height 524
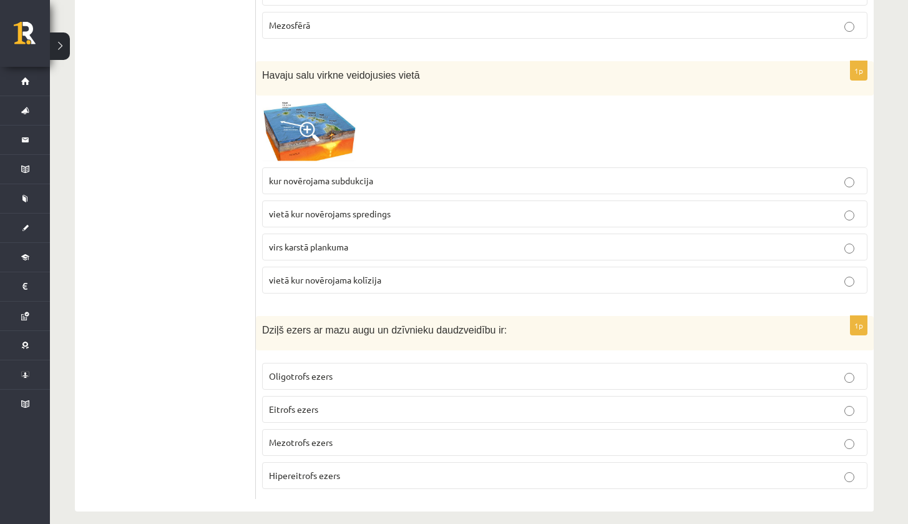
click at [296, 124] on img at bounding box center [309, 132] width 94 height 60
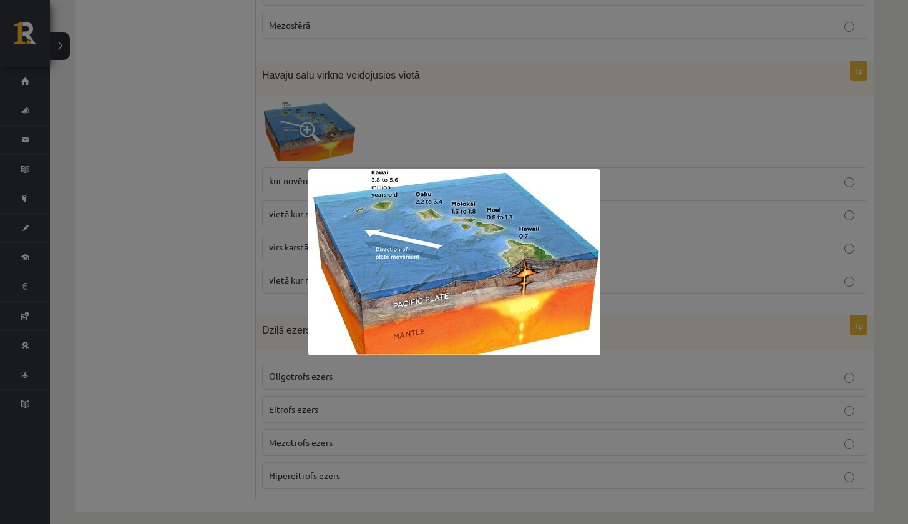
click at [268, 194] on div at bounding box center [454, 262] width 908 height 524
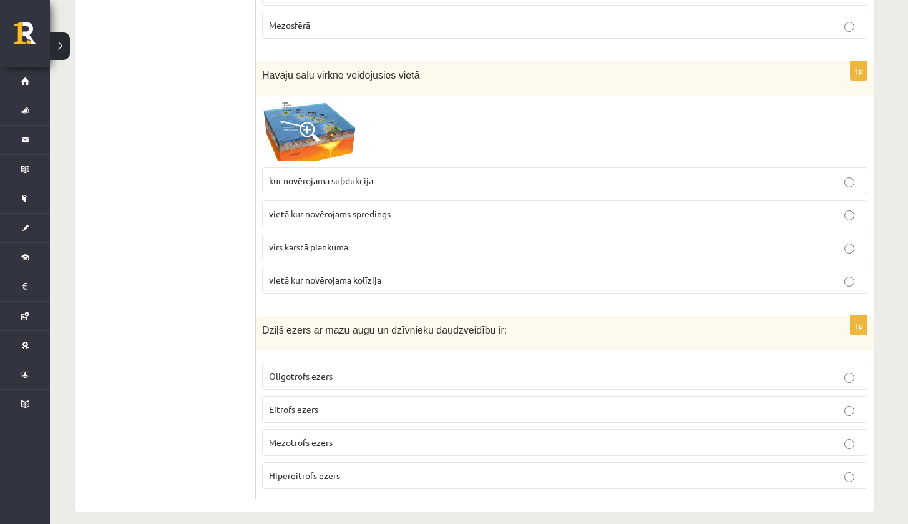
click at [310, 175] on span "kur novērojama subdukcija" at bounding box center [321, 180] width 104 height 11
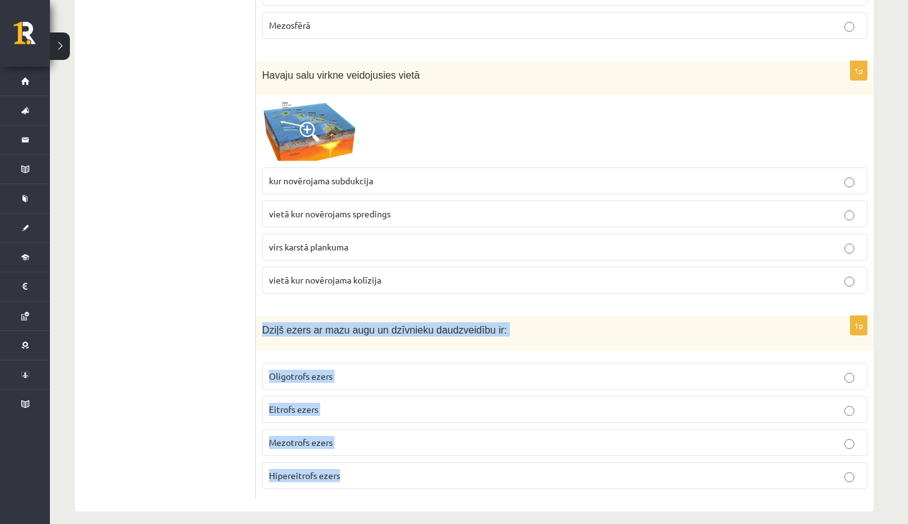
drag, startPoint x: 257, startPoint y: 314, endPoint x: 472, endPoint y: 490, distance: 278.0
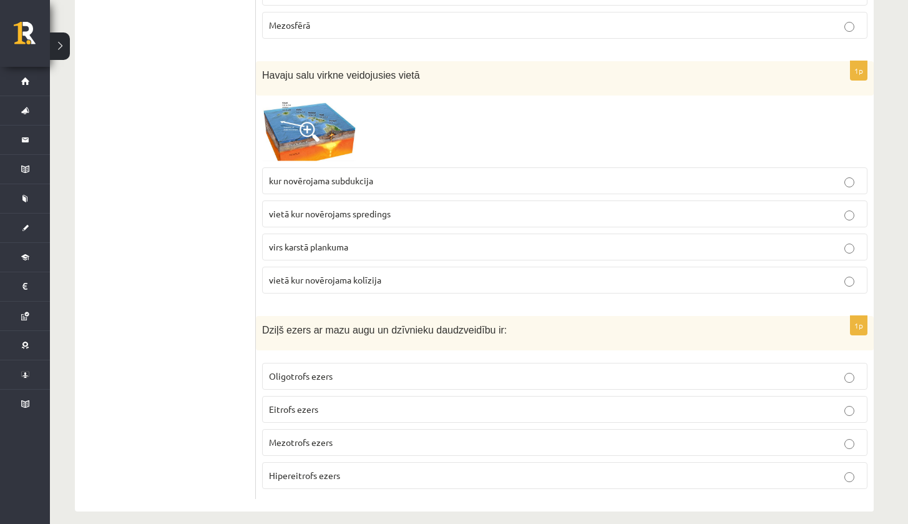
click at [307, 370] on span "Oligotrofs ezers" at bounding box center [301, 375] width 64 height 11
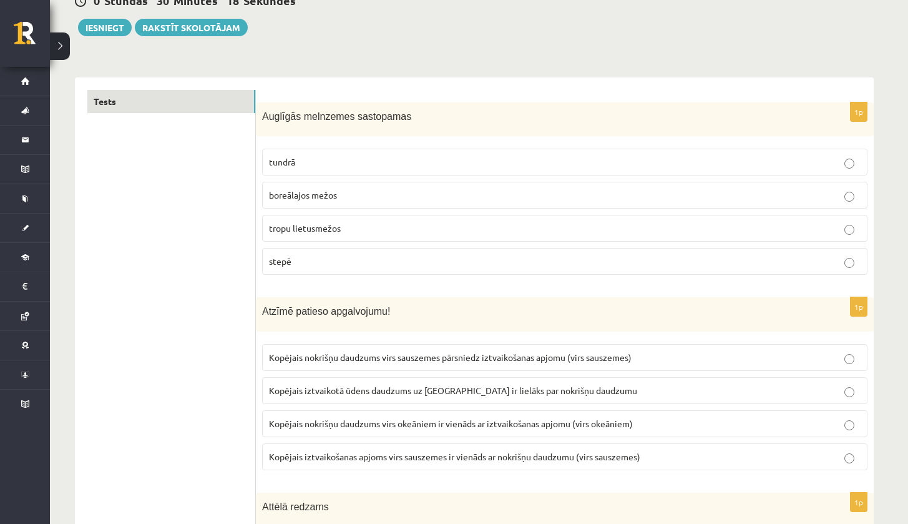
scroll to position [0, 0]
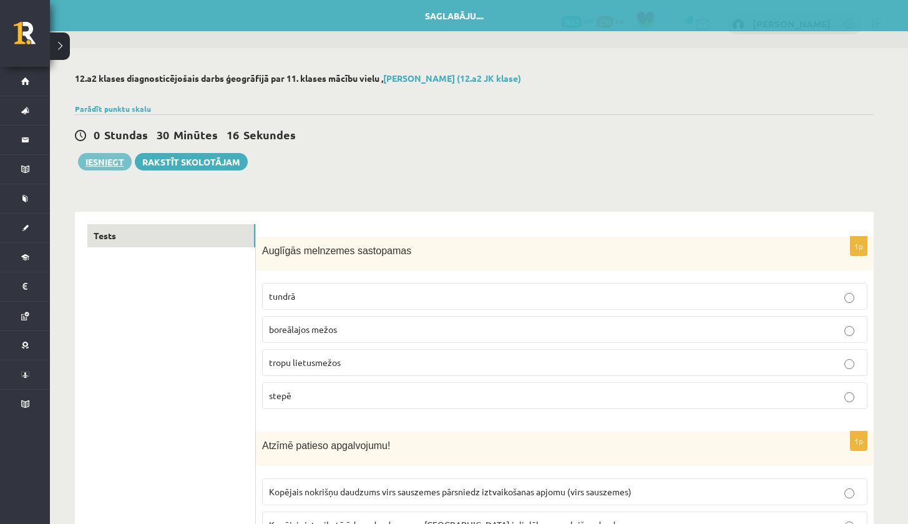
click at [99, 165] on button "Iesniegt" at bounding box center [105, 161] width 54 height 17
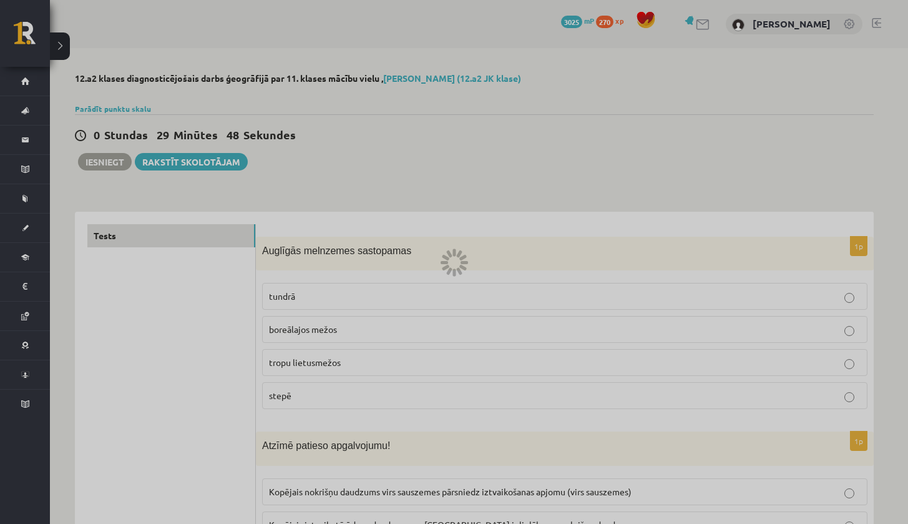
click at [108, 157] on div at bounding box center [454, 262] width 908 height 524
click at [27, 153] on div at bounding box center [454, 262] width 908 height 524
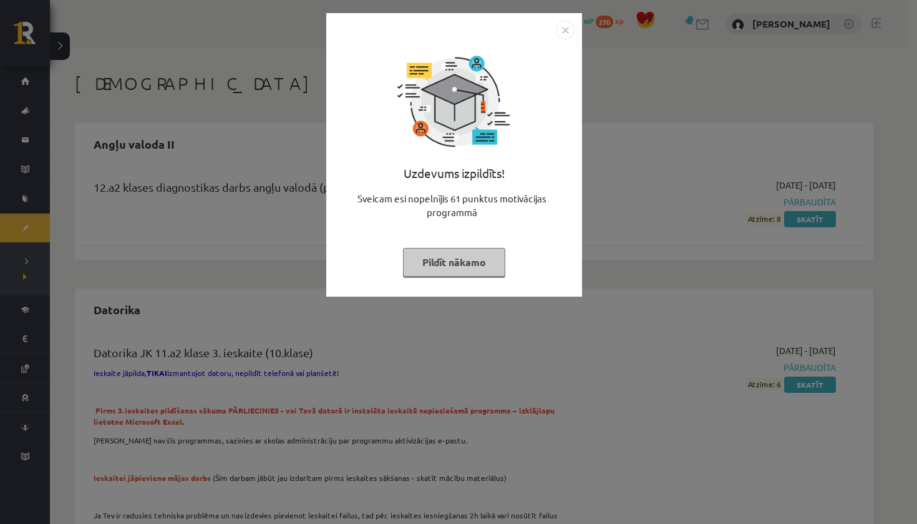
click at [441, 260] on button "Pildīt nākamo" at bounding box center [454, 262] width 102 height 29
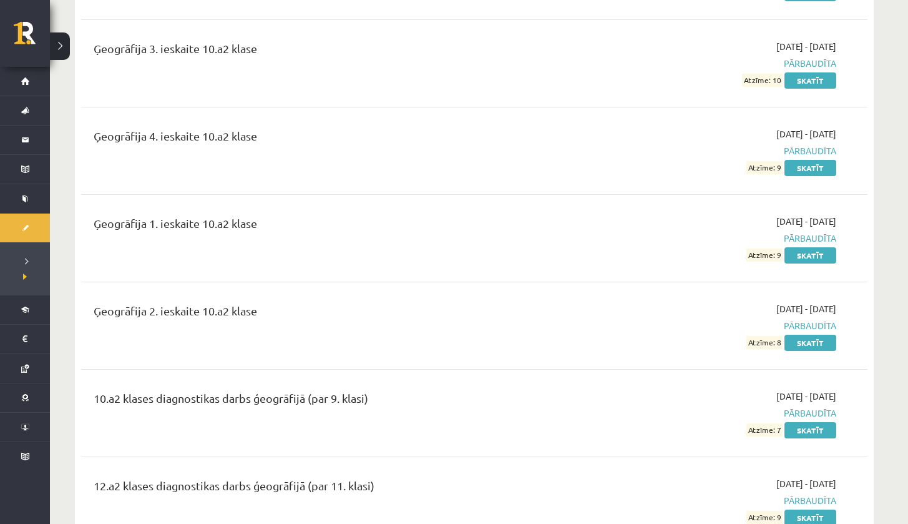
scroll to position [2367, 0]
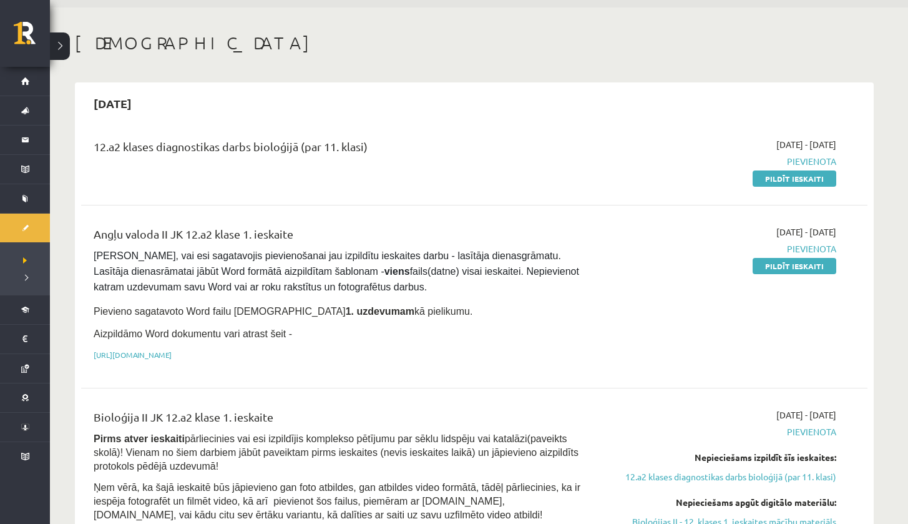
scroll to position [21, 0]
